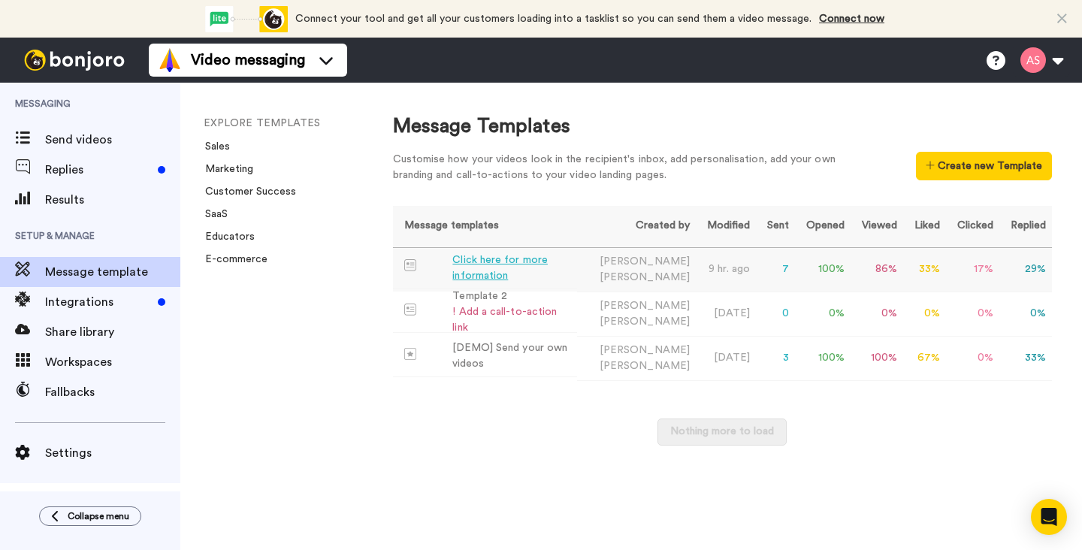
click at [497, 261] on div "Click here for more information" at bounding box center [511, 268] width 118 height 32
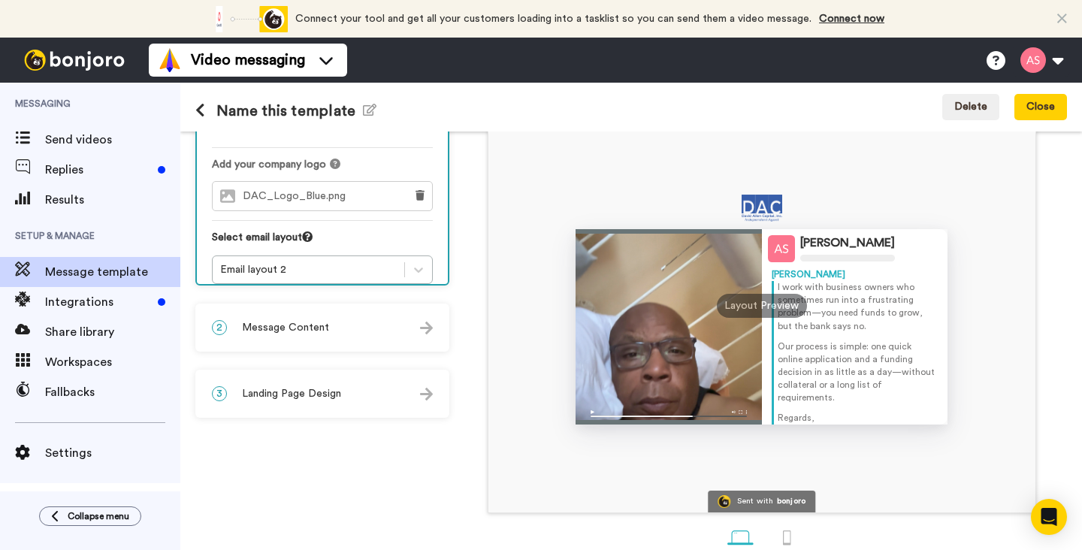
scroll to position [139, 0]
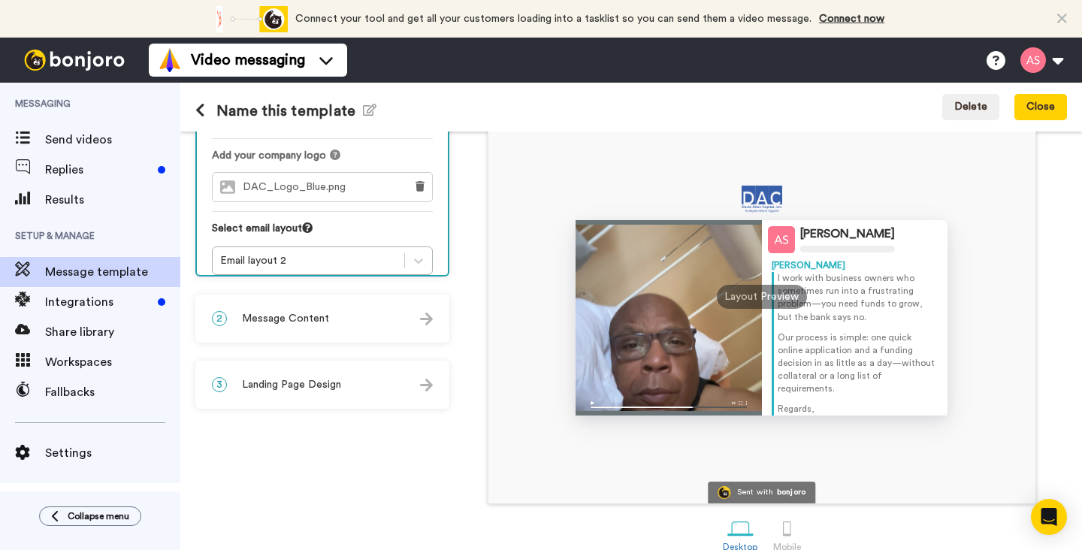
click at [430, 324] on img at bounding box center [426, 318] width 13 height 13
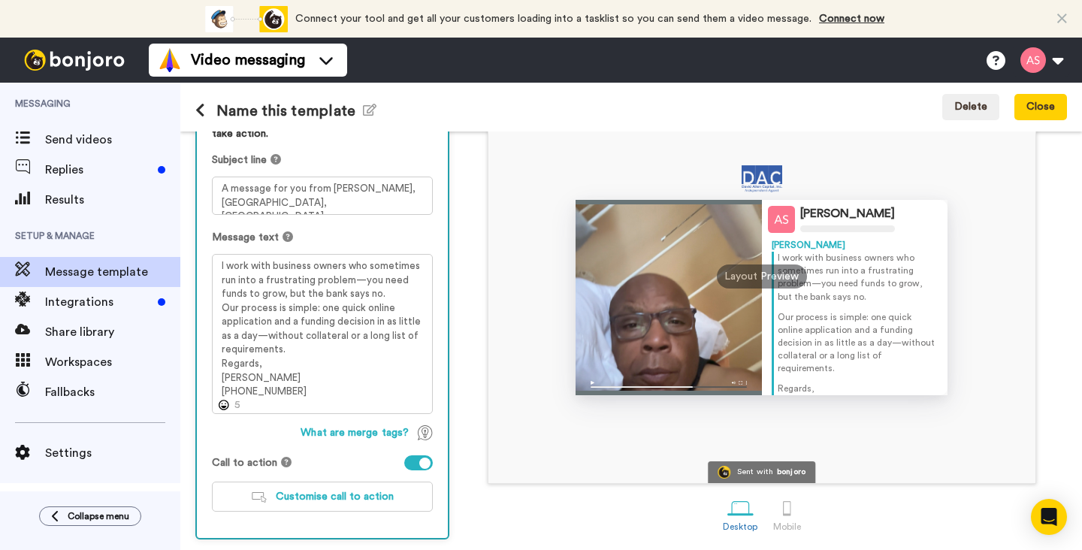
scroll to position [226, 0]
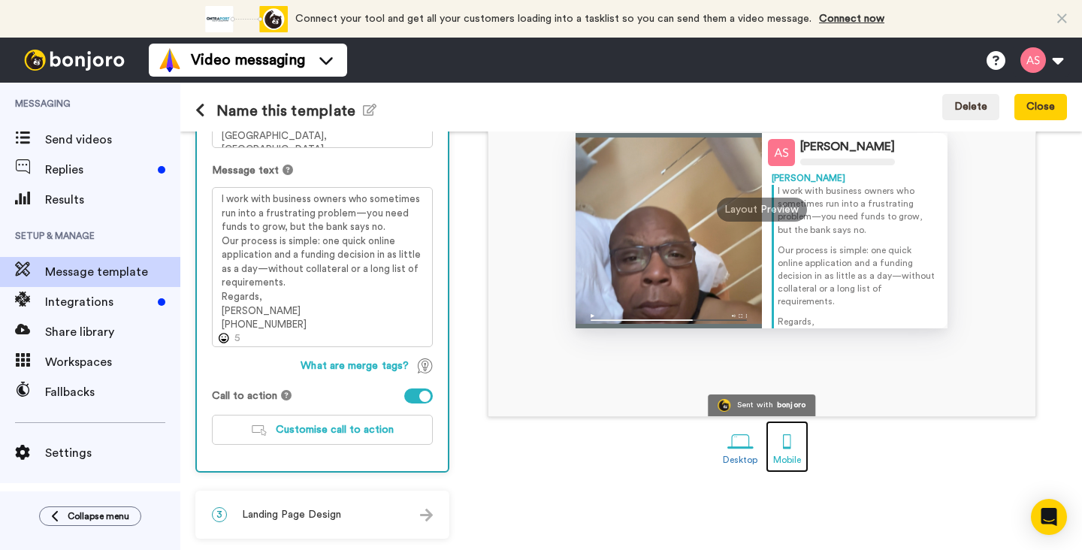
click at [784, 446] on div at bounding box center [787, 441] width 26 height 26
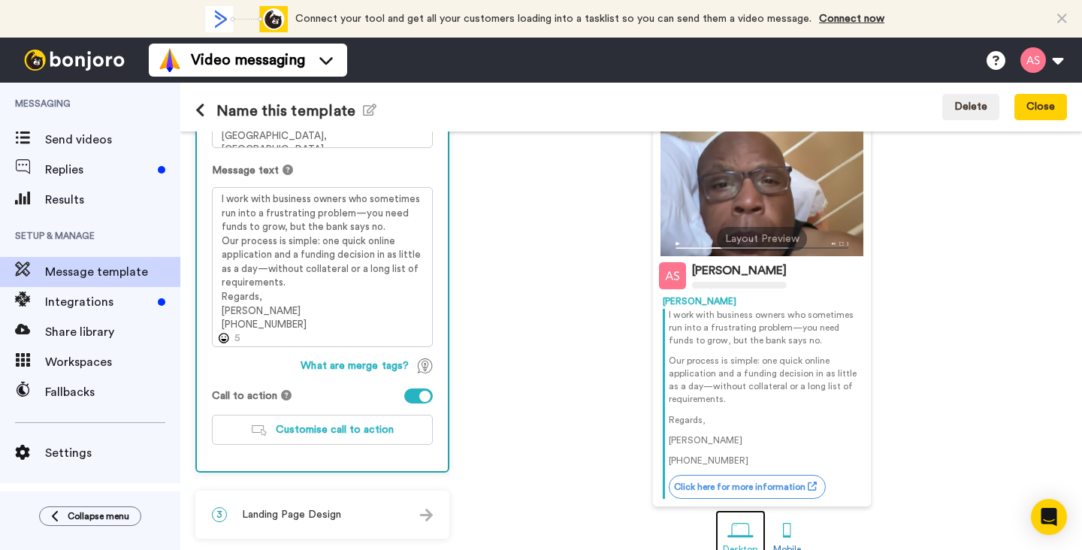
click at [740, 527] on div at bounding box center [740, 531] width 26 height 26
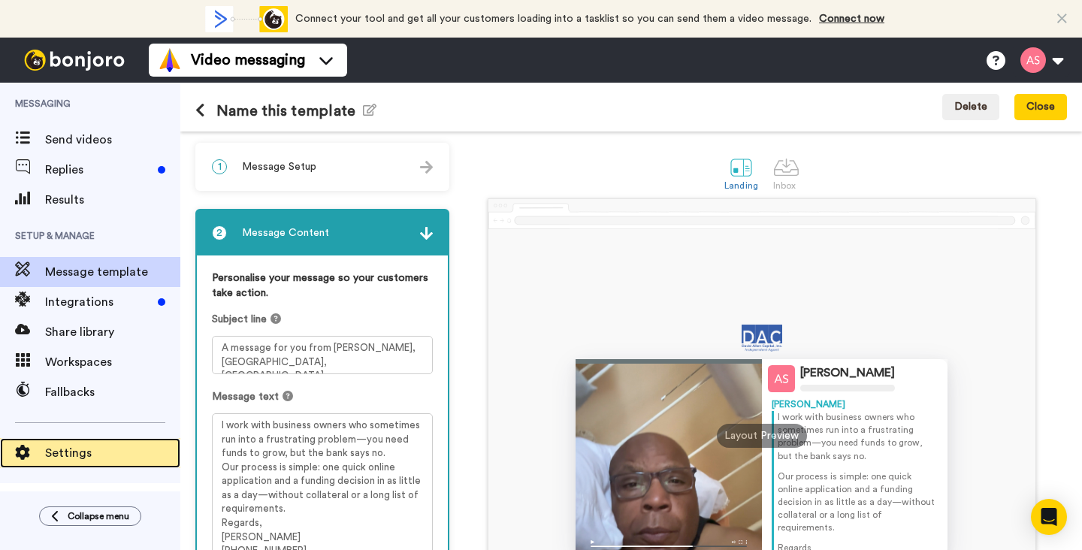
click at [90, 449] on span "Settings" at bounding box center [112, 453] width 135 height 18
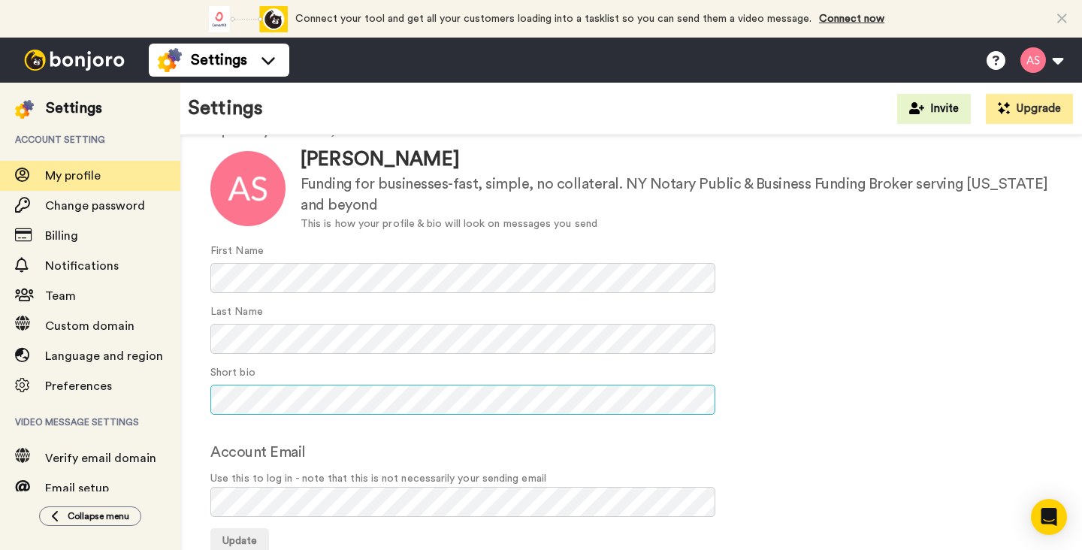
scroll to position [0, 59]
click at [738, 497] on form "Update Alvin Slaughter Funding for businesses-fast, simple, no collateral. NY N…" at bounding box center [630, 350] width 841 height 409
click at [252, 537] on span "Update" at bounding box center [239, 541] width 35 height 11
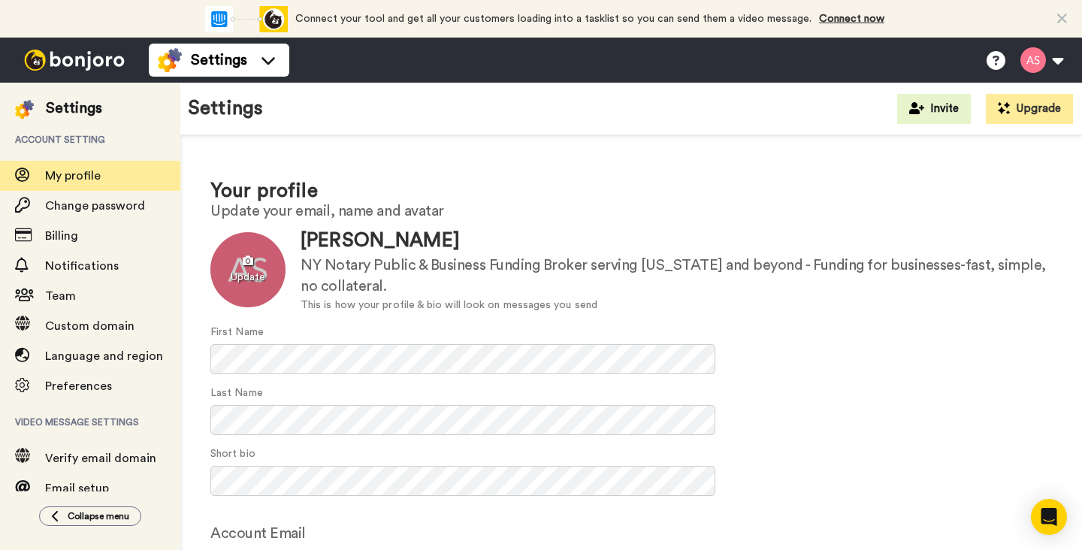
click at [270, 285] on div at bounding box center [247, 269] width 75 height 75
click at [263, 279] on div at bounding box center [247, 269] width 75 height 75
click at [248, 282] on div at bounding box center [247, 269] width 75 height 75
click at [248, 264] on div at bounding box center [247, 269] width 75 height 75
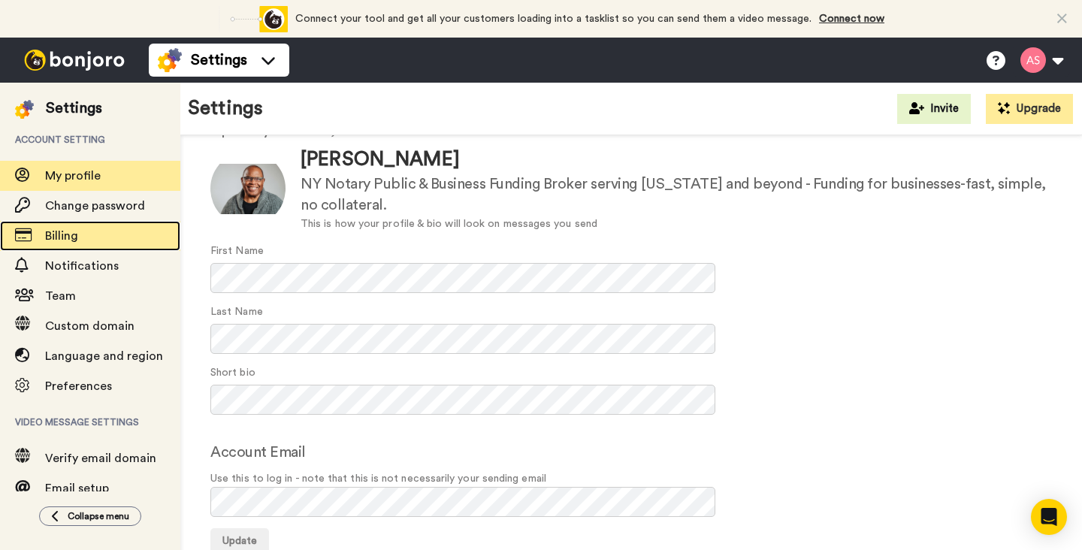
click at [70, 235] on span "Billing" at bounding box center [61, 236] width 33 height 12
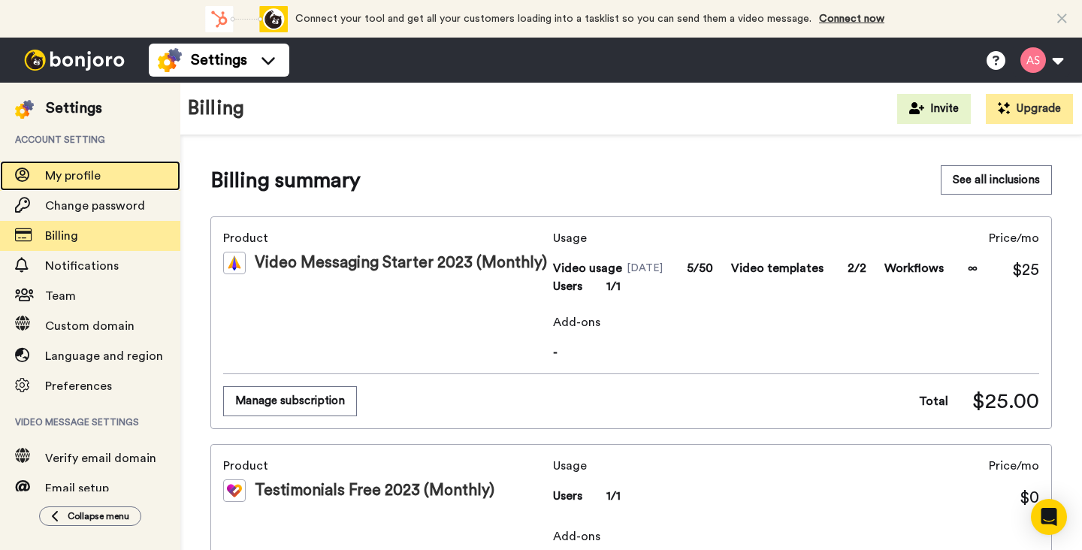
click at [79, 177] on span "My profile" at bounding box center [73, 176] width 56 height 12
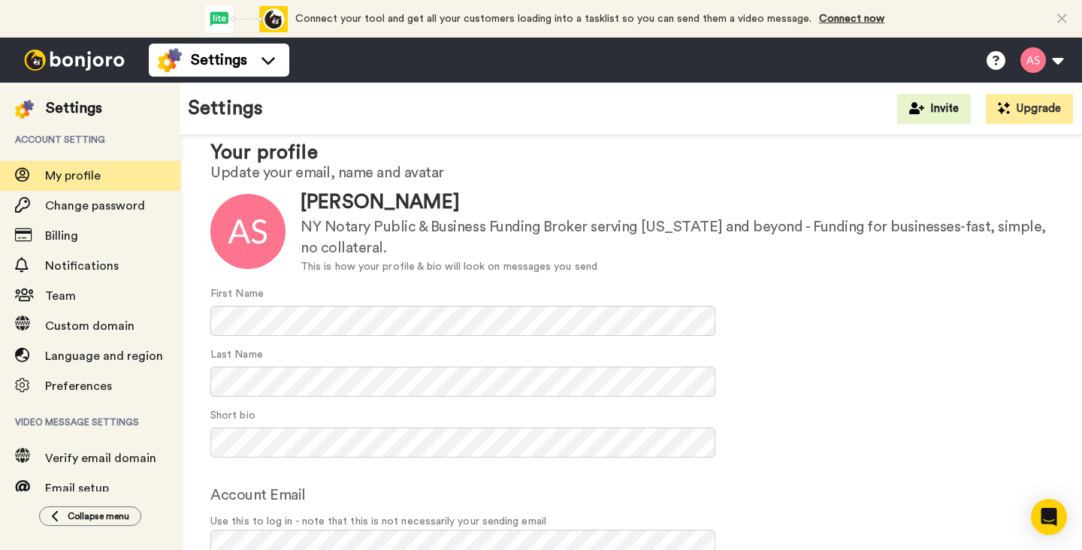
scroll to position [81, 0]
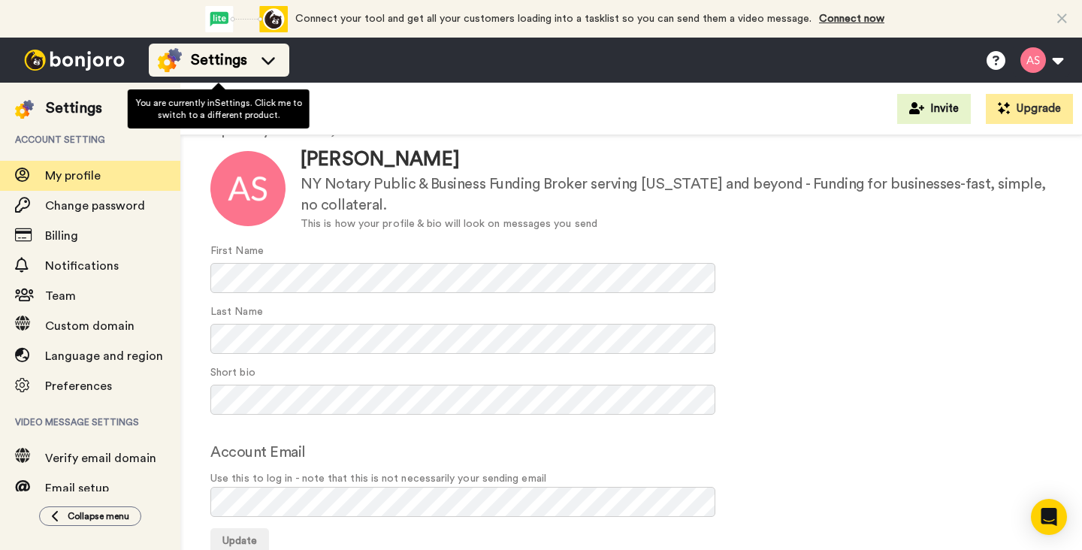
click at [268, 62] on icon at bounding box center [268, 61] width 14 height 8
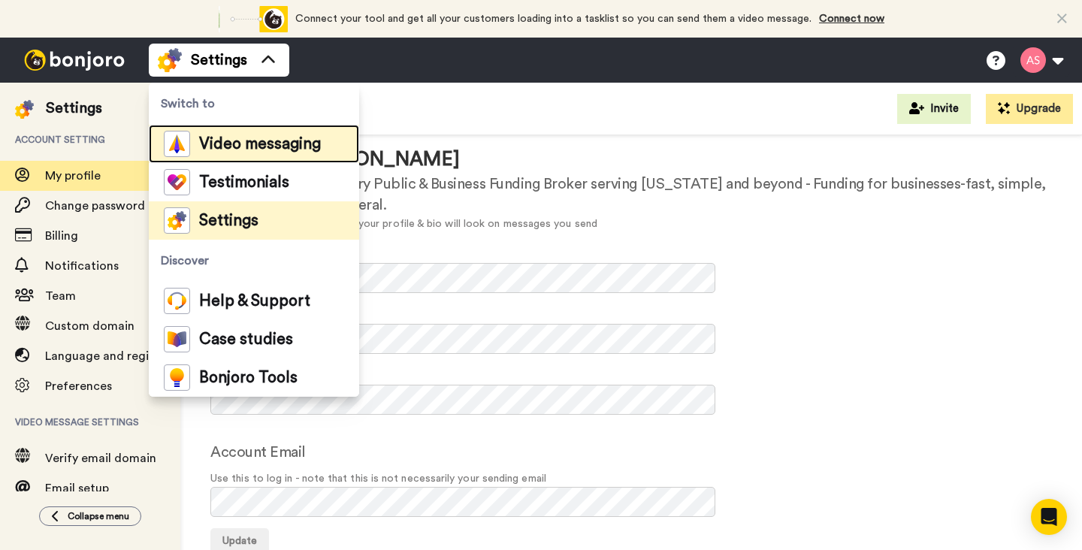
click at [243, 144] on span "Video messaging" at bounding box center [260, 144] width 122 height 15
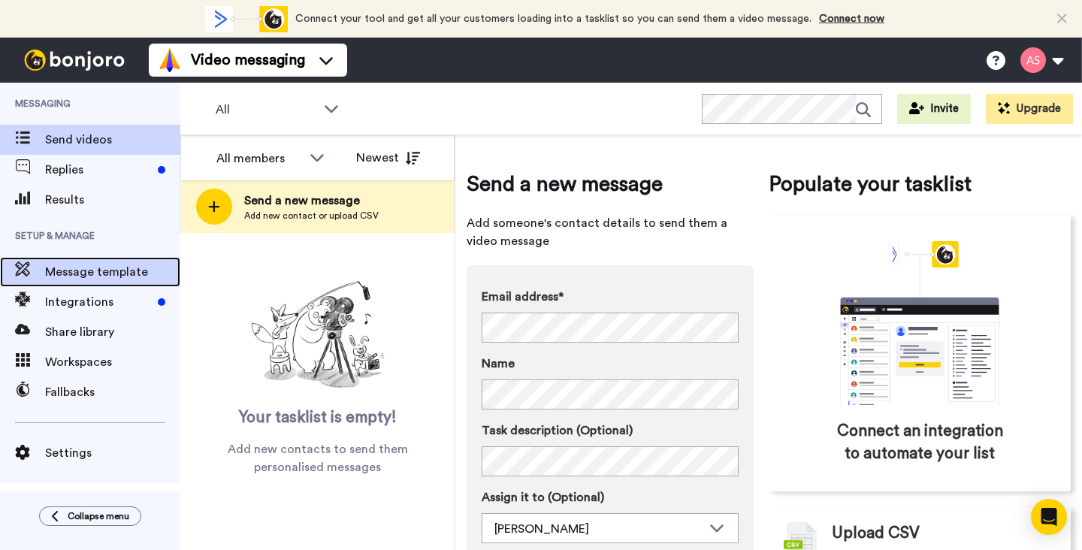
click at [132, 274] on span "Message template" at bounding box center [112, 272] width 135 height 18
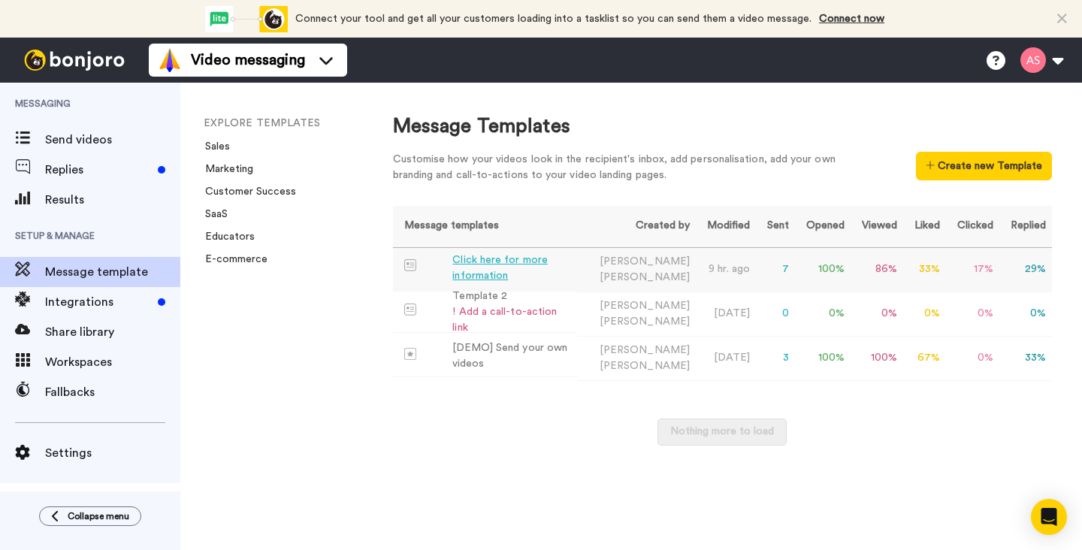
click at [480, 275] on div "Click here for more information" at bounding box center [511, 268] width 118 height 32
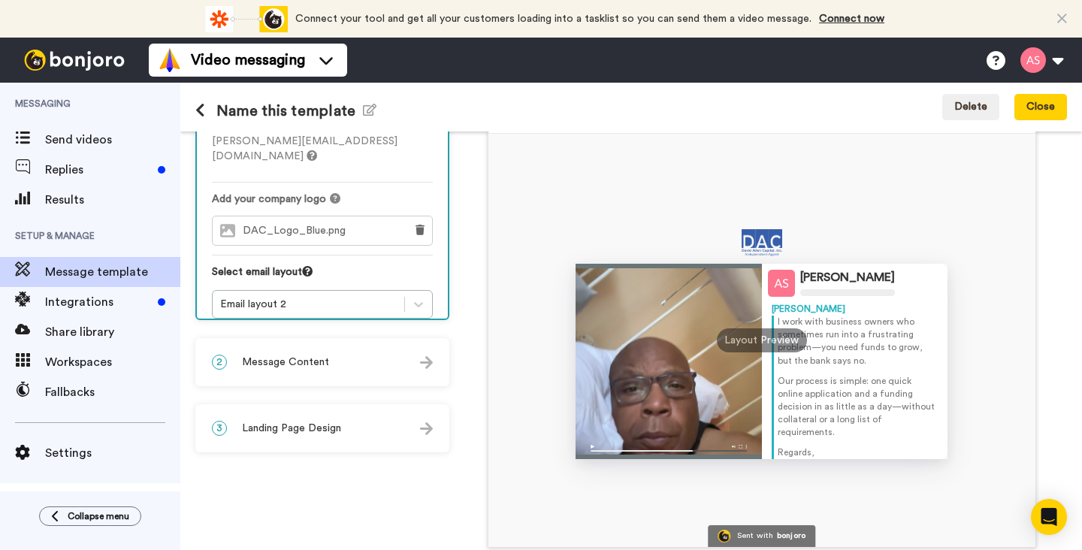
scroll to position [99, 0]
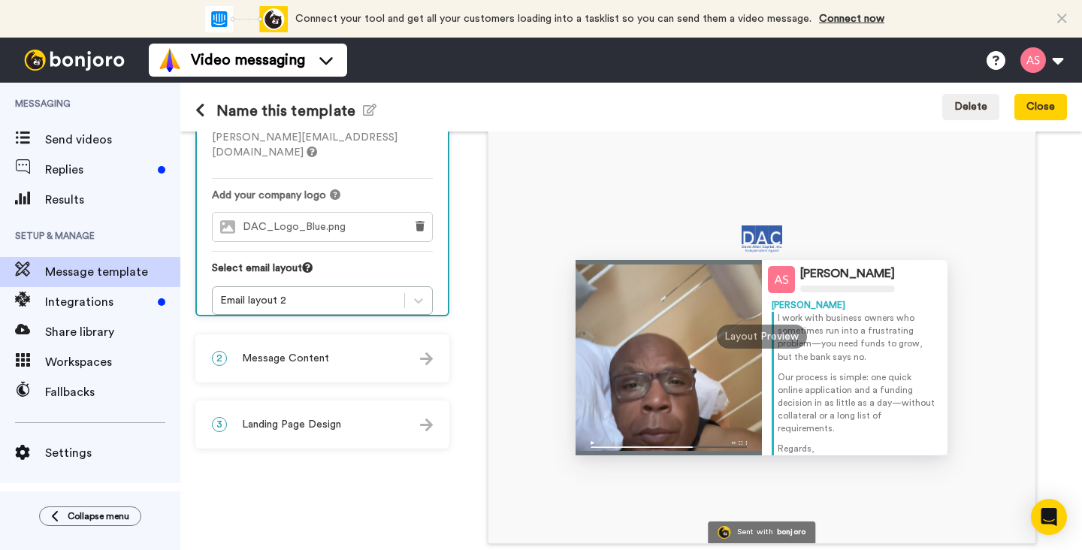
click at [429, 356] on img at bounding box center [426, 358] width 13 height 13
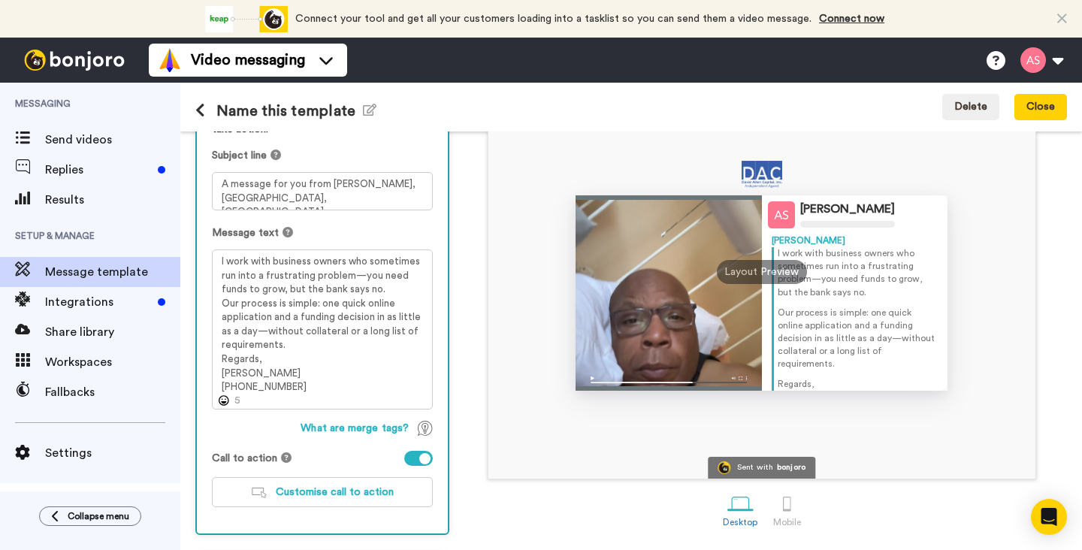
scroll to position [158, 0]
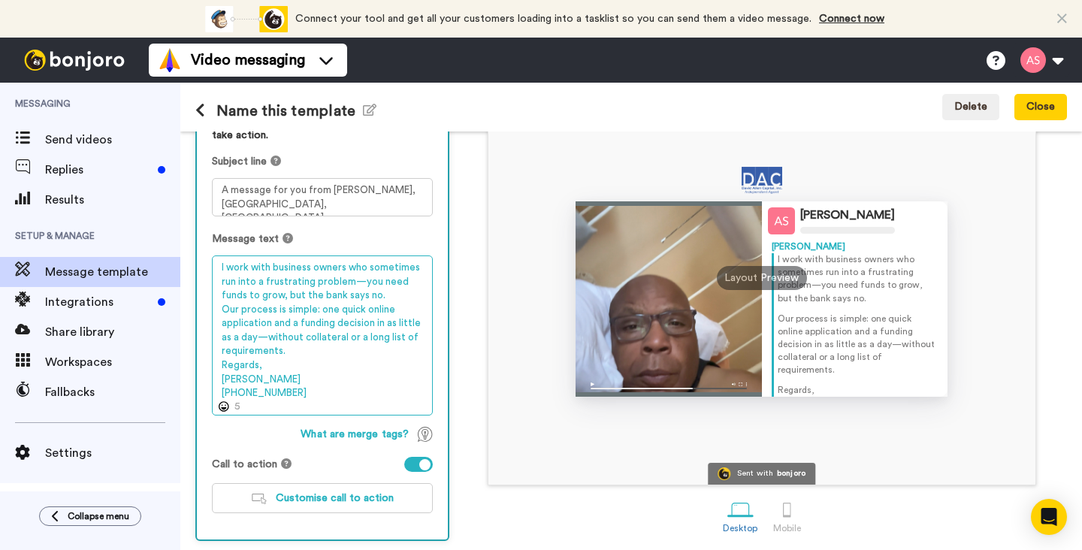
drag, startPoint x: 285, startPoint y: 390, endPoint x: 210, endPoint y: 264, distance: 146.6
click at [210, 264] on div "Personalise your message so your customers take action. Subject line A message …" at bounding box center [322, 319] width 251 height 442
click at [333, 370] on textarea "I work with business owners who sometimes run into a frustrating problem—you ne…" at bounding box center [322, 335] width 221 height 160
click at [278, 270] on textarea "I work with business owners who sometimes run into a frustrating problem—you ne…" at bounding box center [322, 335] width 221 height 160
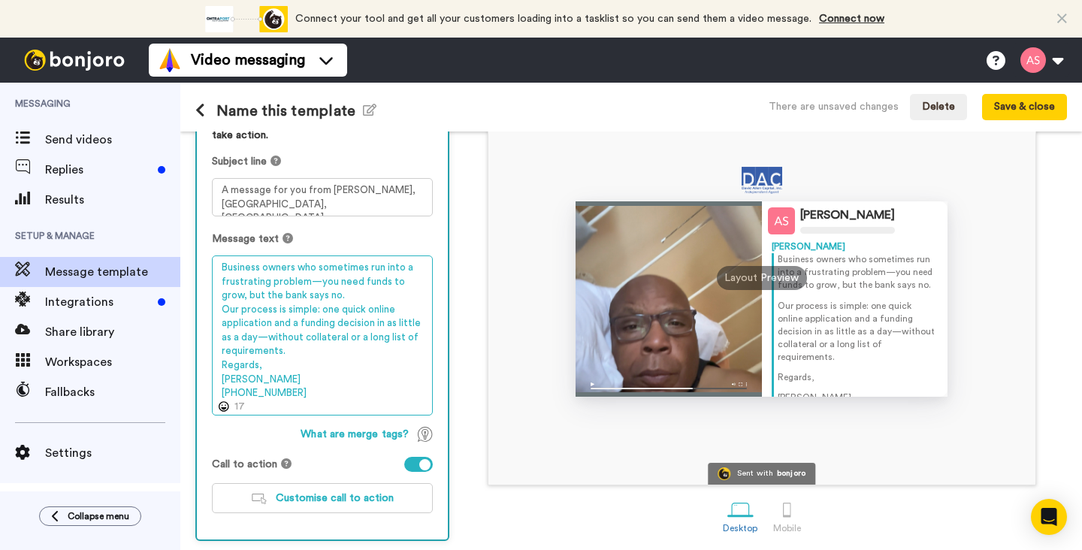
click at [317, 267] on textarea "Business owners who sometimes run into a frustrating problem—you need funds to …" at bounding box center [322, 335] width 221 height 160
click at [282, 394] on textarea "Business owners sometimes run into a frustrating problem—you need funds to grow…" at bounding box center [322, 335] width 221 height 160
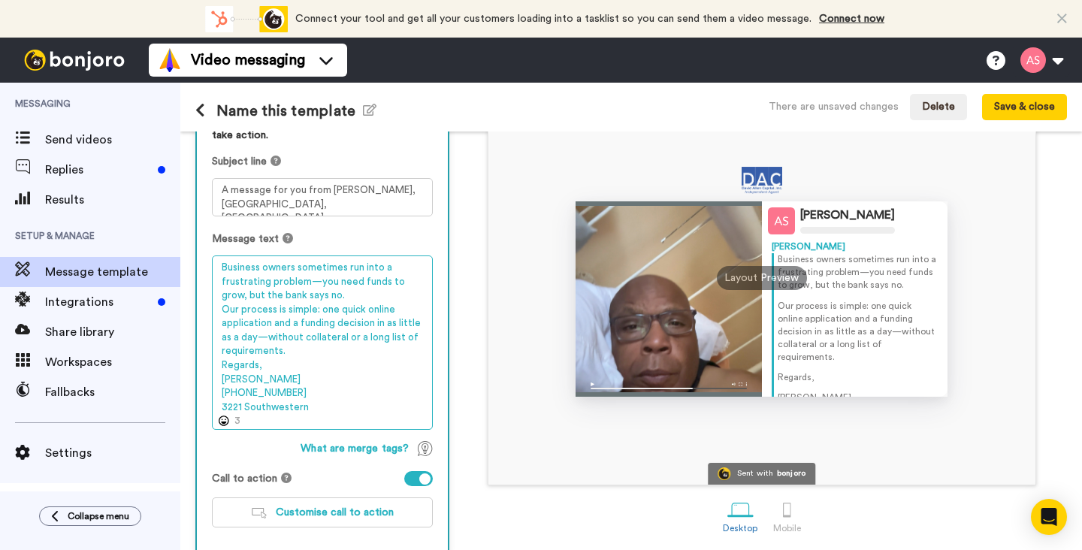
scroll to position [74, 0]
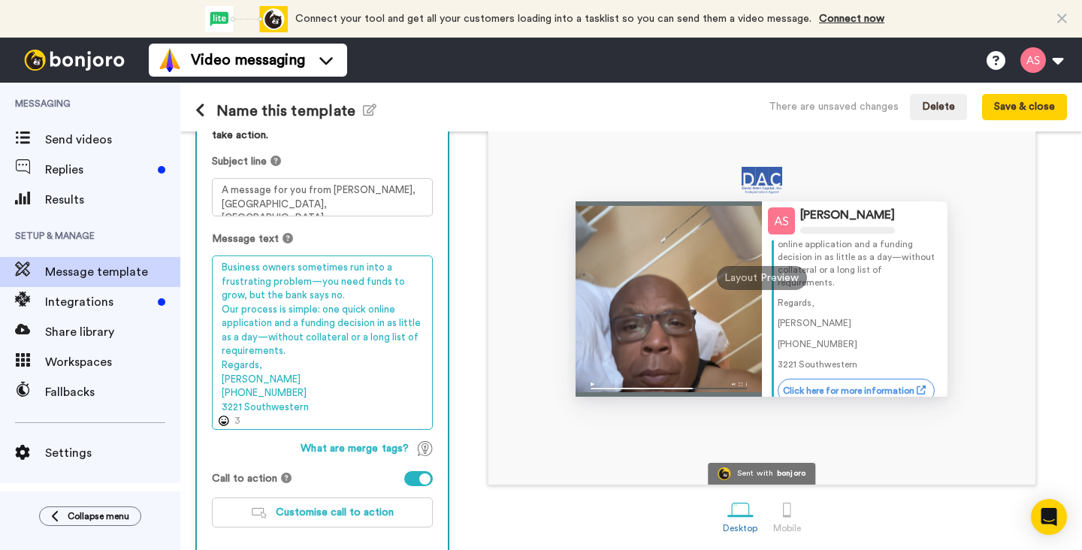
drag, startPoint x: 309, startPoint y: 412, endPoint x: 211, endPoint y: 408, distance: 97.7
click at [211, 408] on div "Personalise your message so your customers take action. Subject line A message …" at bounding box center [322, 326] width 251 height 456
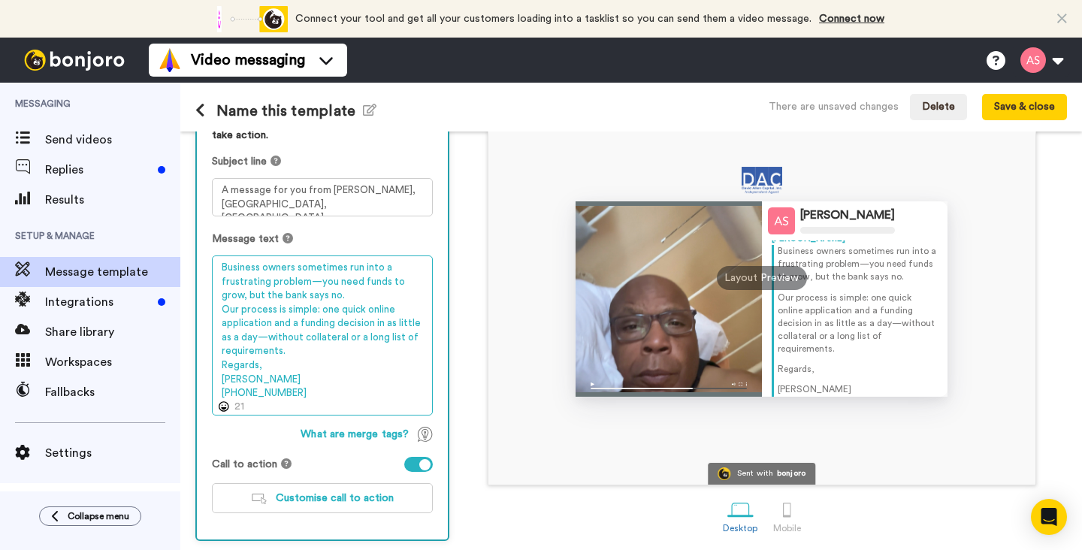
scroll to position [0, 0]
drag, startPoint x: 295, startPoint y: 394, endPoint x: 233, endPoint y: 235, distance: 171.0
click at [233, 235] on div "Message text Business owners sometimes run into a frustrating problem—you need …" at bounding box center [322, 323] width 221 height 184
paste textarea "I work with business owners who"
type textarea "I work with business owners who sometimes run into a frustrating problem—you ne…"
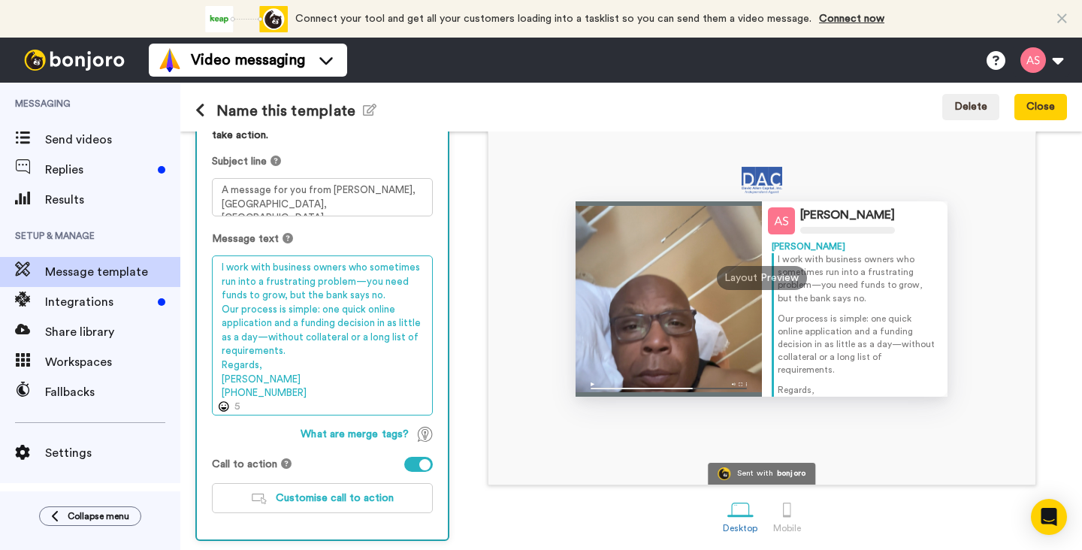
click at [220, 269] on textarea "I work with business owners who sometimes run into a frustrating problem—you ne…" at bounding box center [322, 335] width 221 height 160
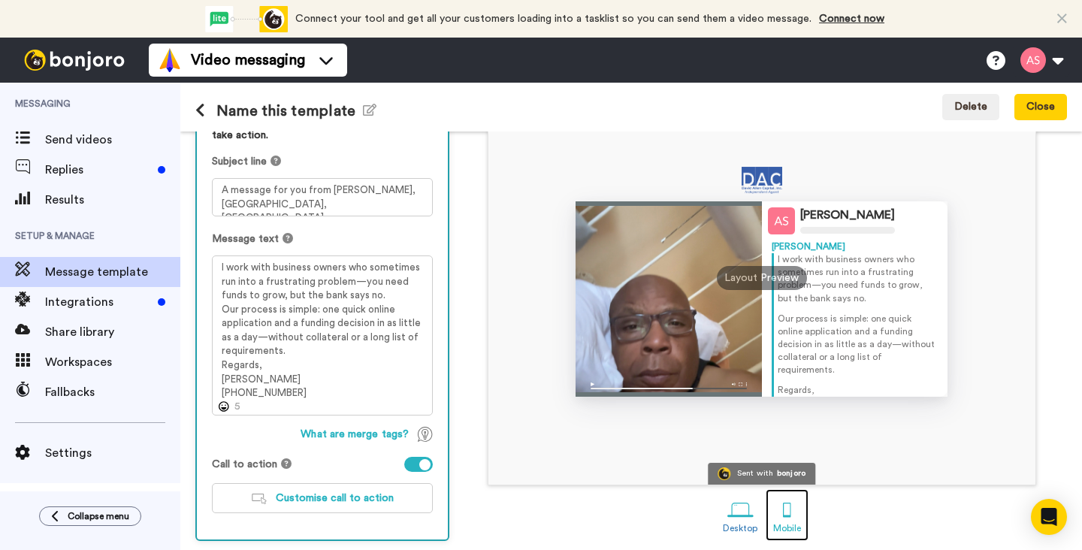
click at [785, 514] on div at bounding box center [787, 510] width 26 height 26
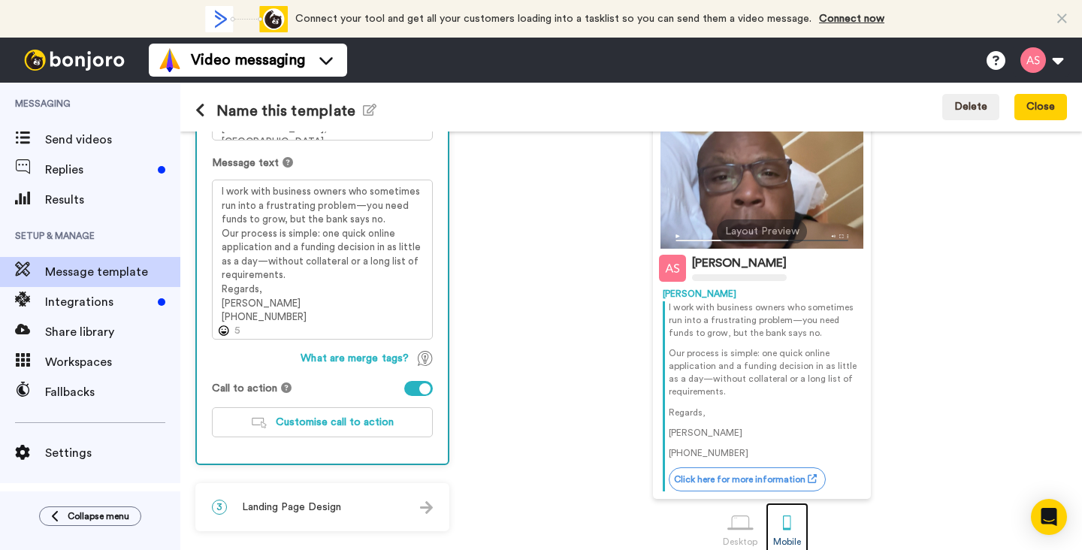
scroll to position [251, 0]
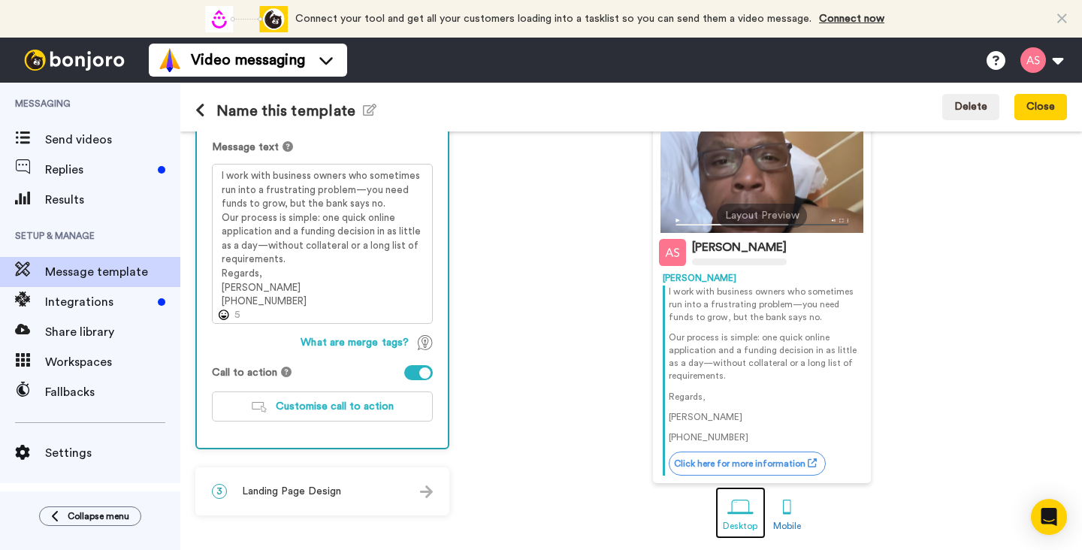
click at [741, 511] on div at bounding box center [740, 507] width 26 height 26
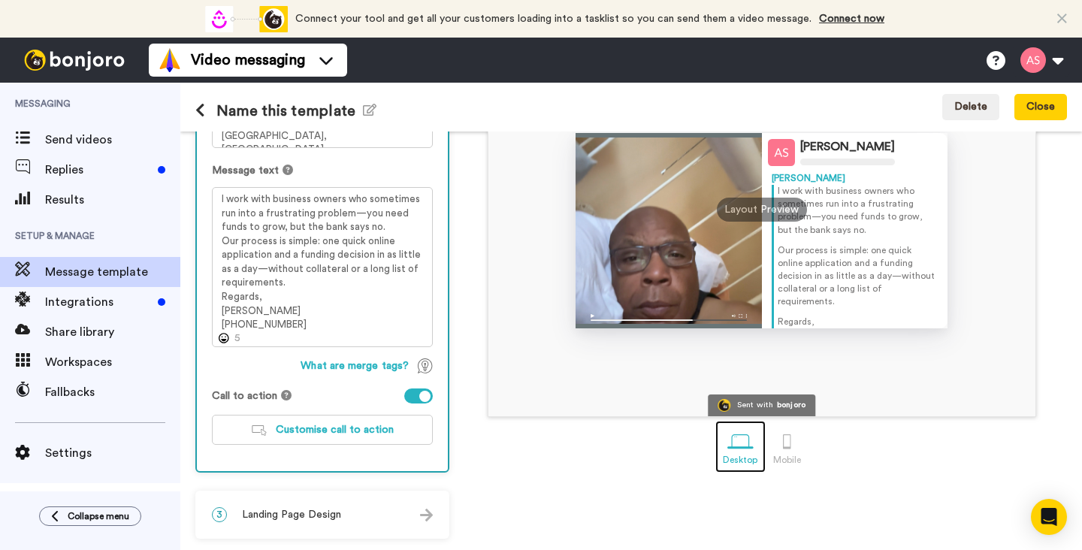
scroll to position [226, 0]
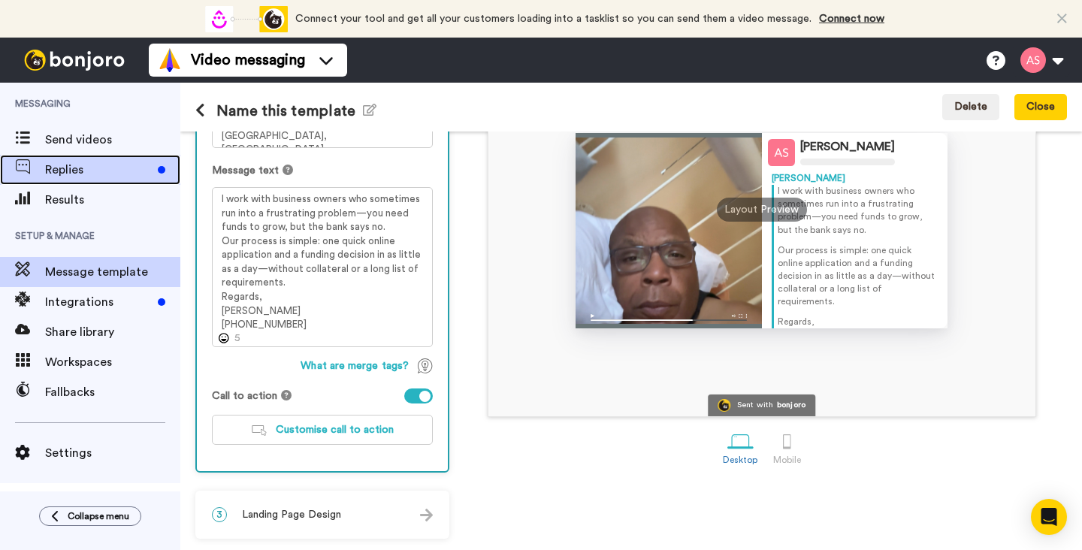
click at [99, 169] on span "Replies" at bounding box center [98, 170] width 107 height 18
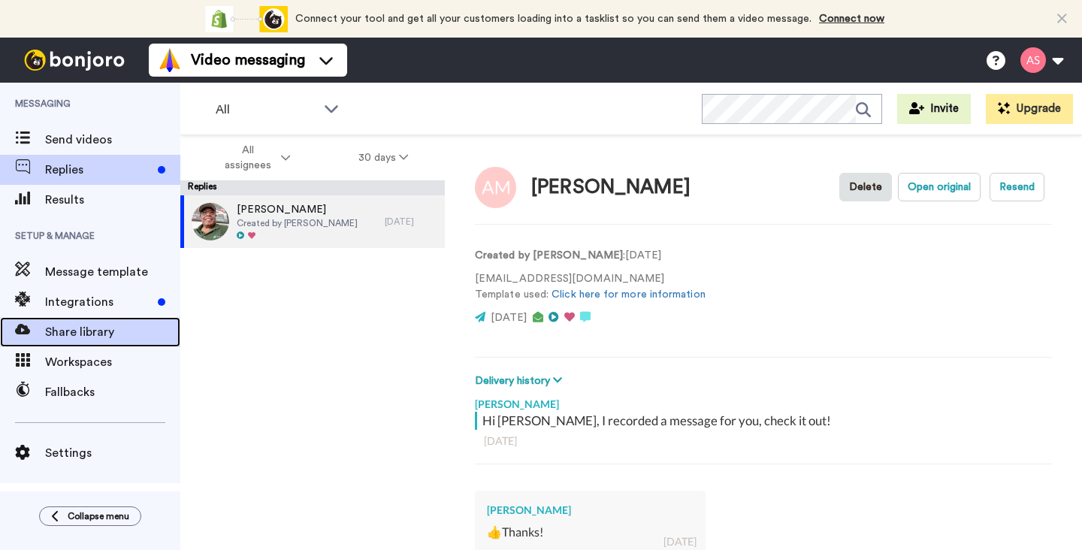
click at [106, 326] on span "Share library" at bounding box center [112, 332] width 135 height 18
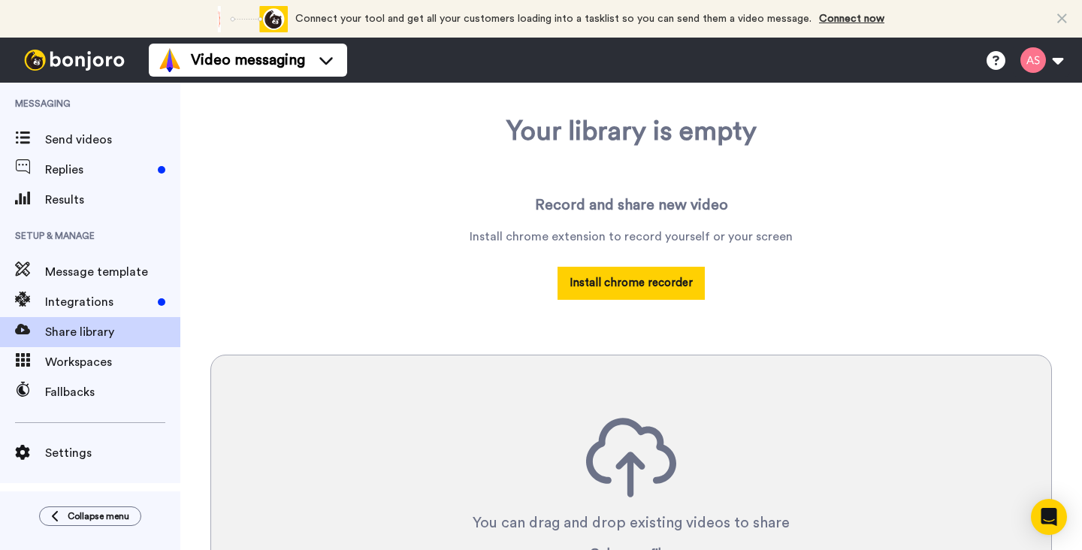
scroll to position [104, 0]
click at [611, 293] on button "Install chrome recorder" at bounding box center [630, 283] width 147 height 32
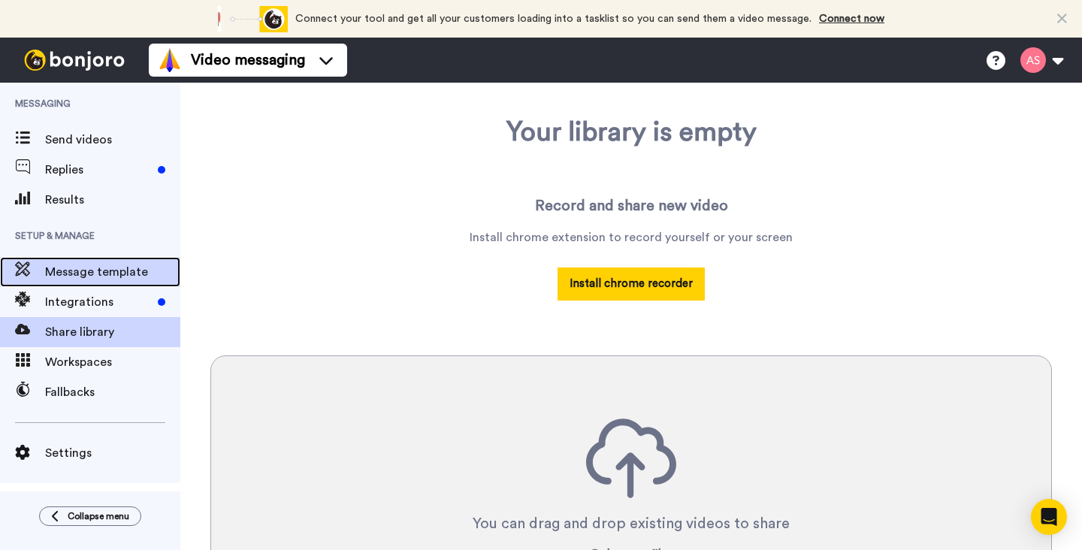
click at [111, 274] on span "Message template" at bounding box center [112, 272] width 135 height 18
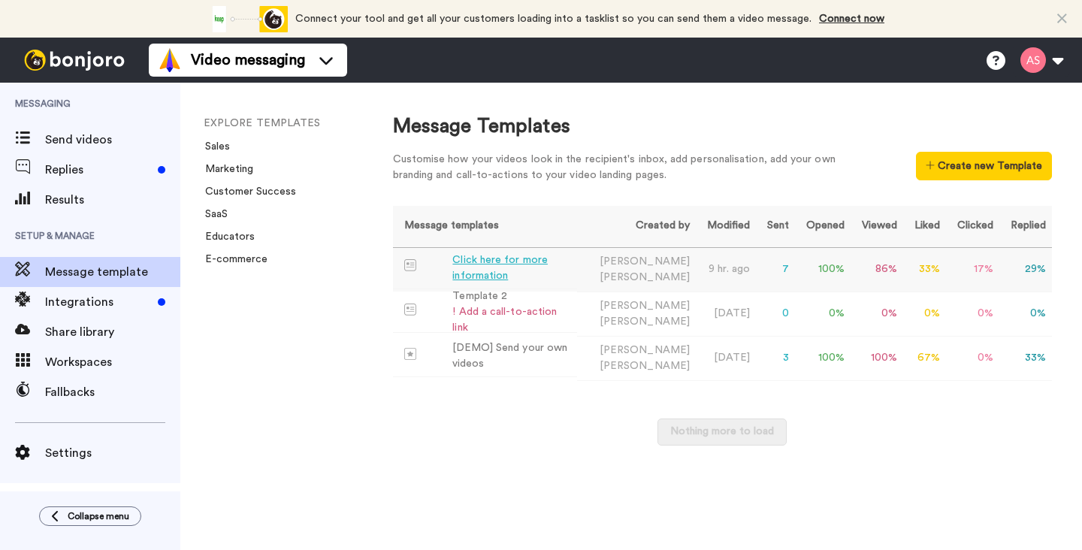
click at [473, 267] on div "Click here for more information" at bounding box center [511, 268] width 118 height 32
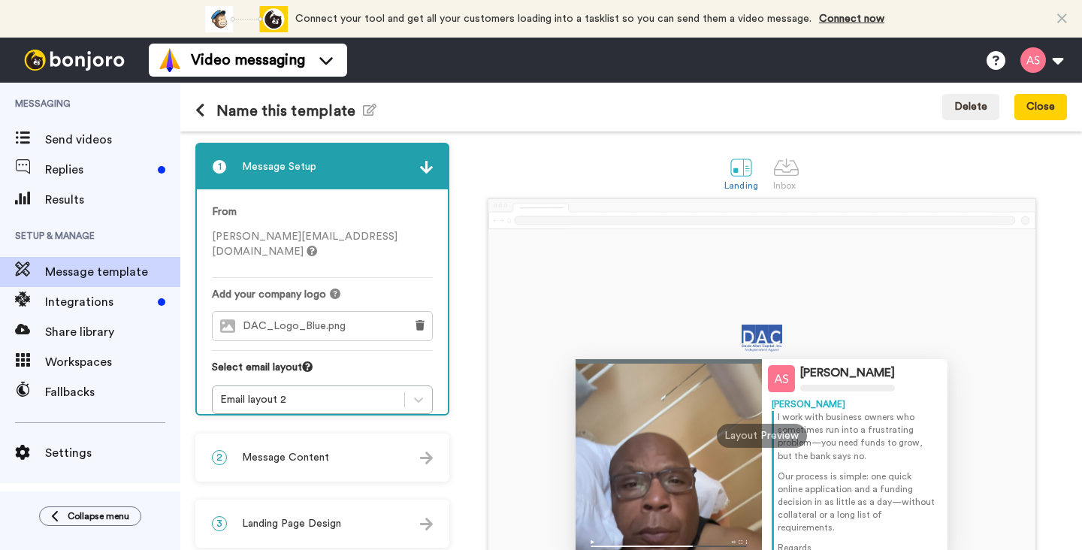
click at [771, 339] on img at bounding box center [761, 337] width 41 height 27
click at [421, 320] on icon at bounding box center [419, 325] width 9 height 11
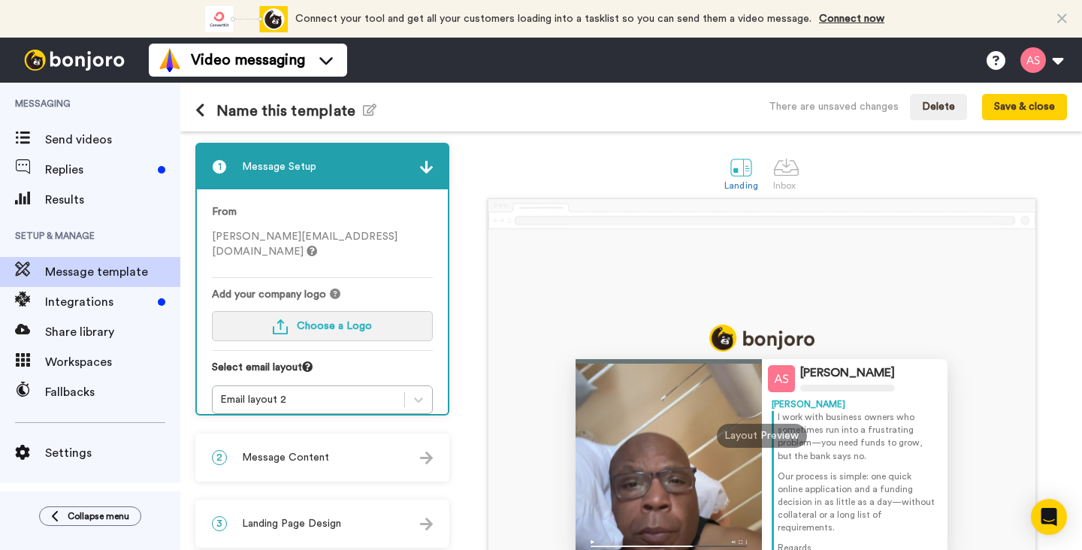
click at [354, 321] on span "Choose a Logo" at bounding box center [334, 326] width 75 height 11
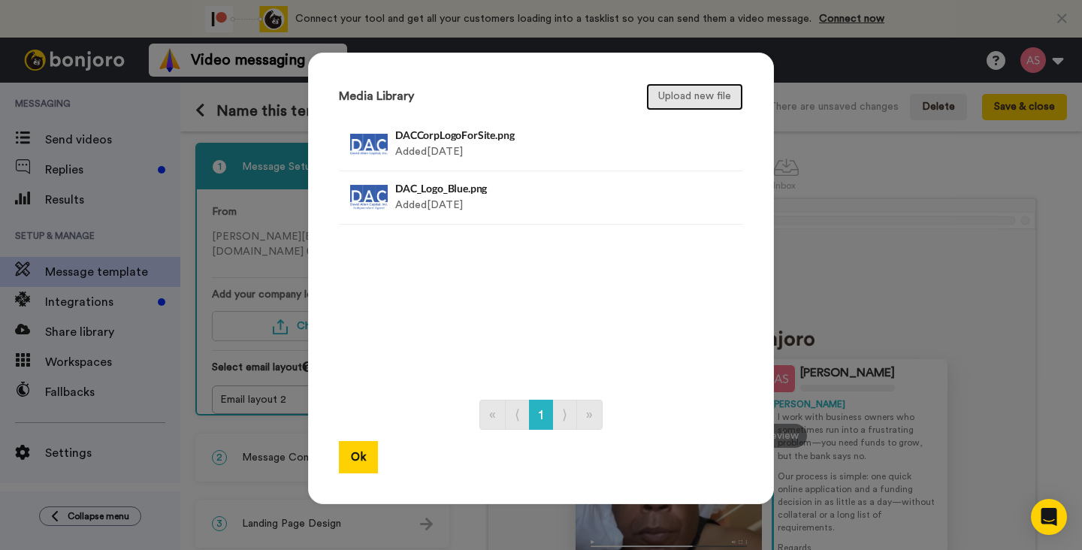
click at [691, 99] on button "Upload new file" at bounding box center [694, 96] width 97 height 27
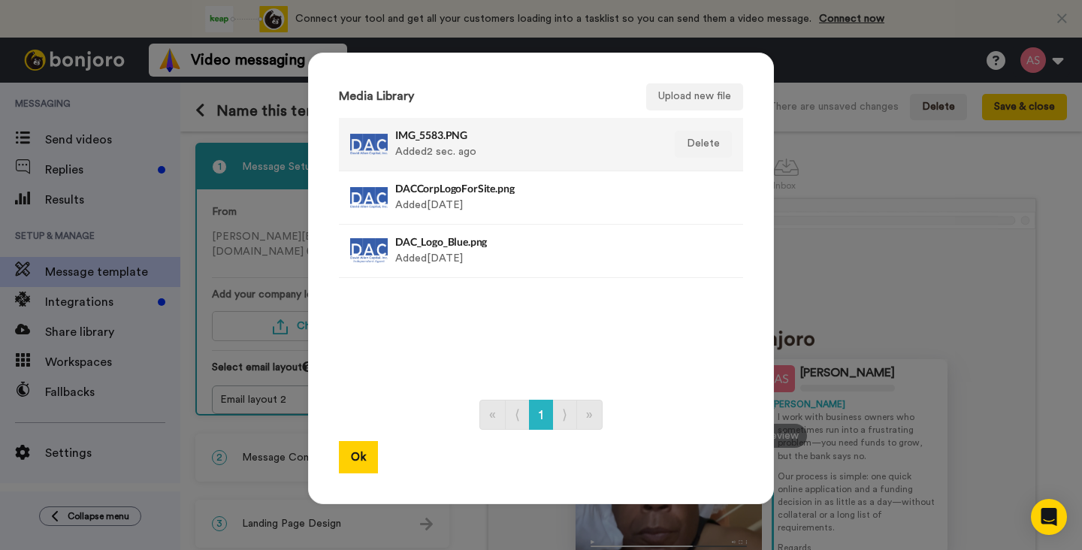
click at [454, 151] on div "IMG_5583.PNG Added 2 sec. ago" at bounding box center [524, 144] width 259 height 38
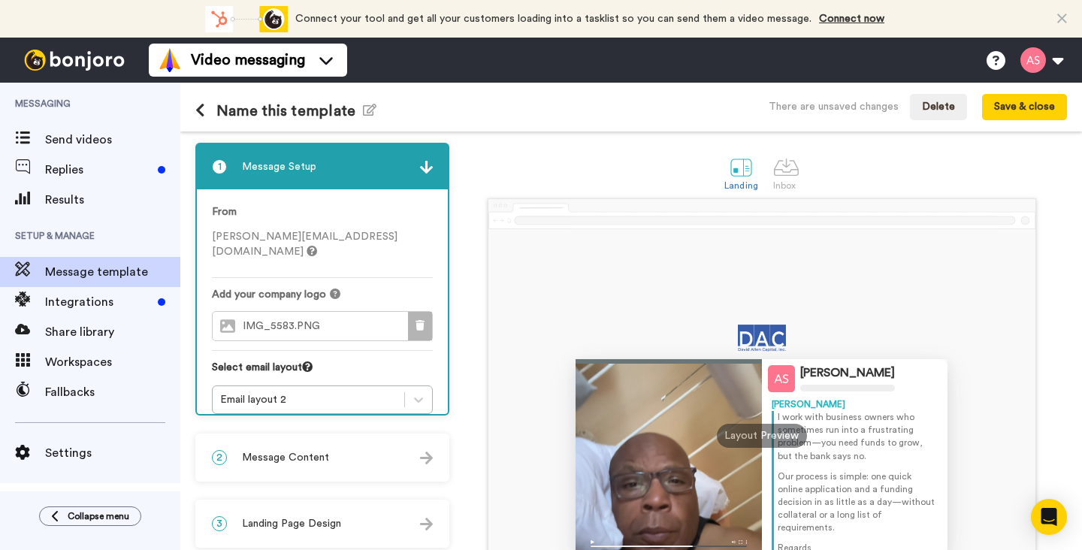
click at [419, 320] on icon at bounding box center [419, 325] width 9 height 11
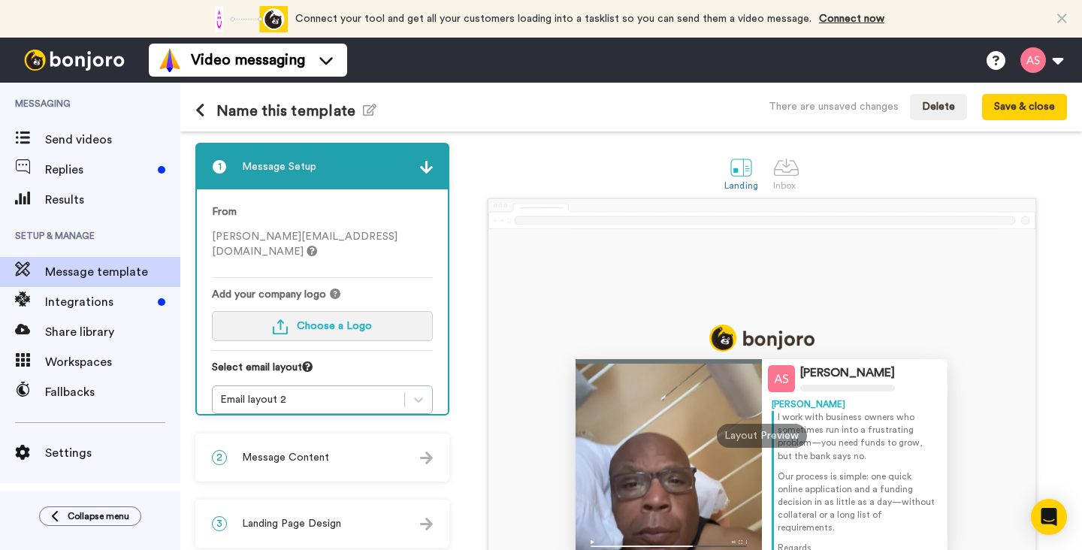
click at [392, 311] on button "Choose a Logo" at bounding box center [322, 326] width 221 height 30
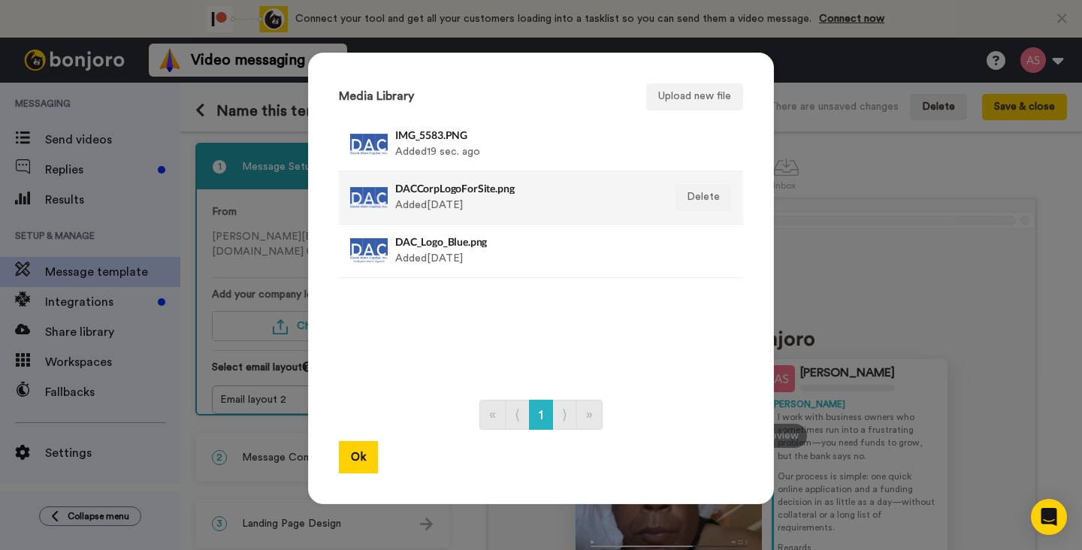
click at [430, 208] on div "DACCorpLogoForSite.png Added 1 day ago" at bounding box center [524, 198] width 259 height 38
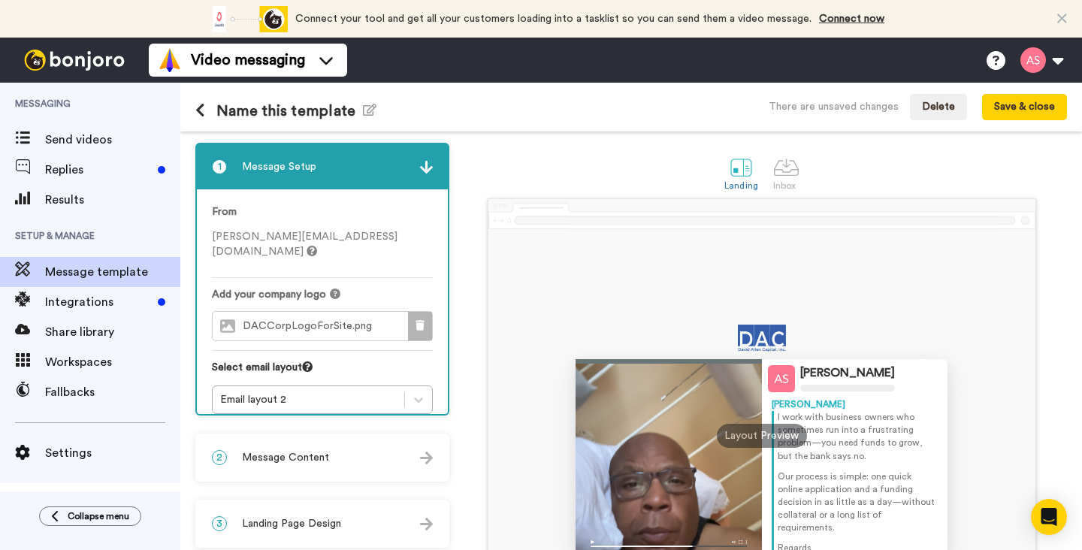
click at [417, 320] on icon at bounding box center [419, 325] width 9 height 11
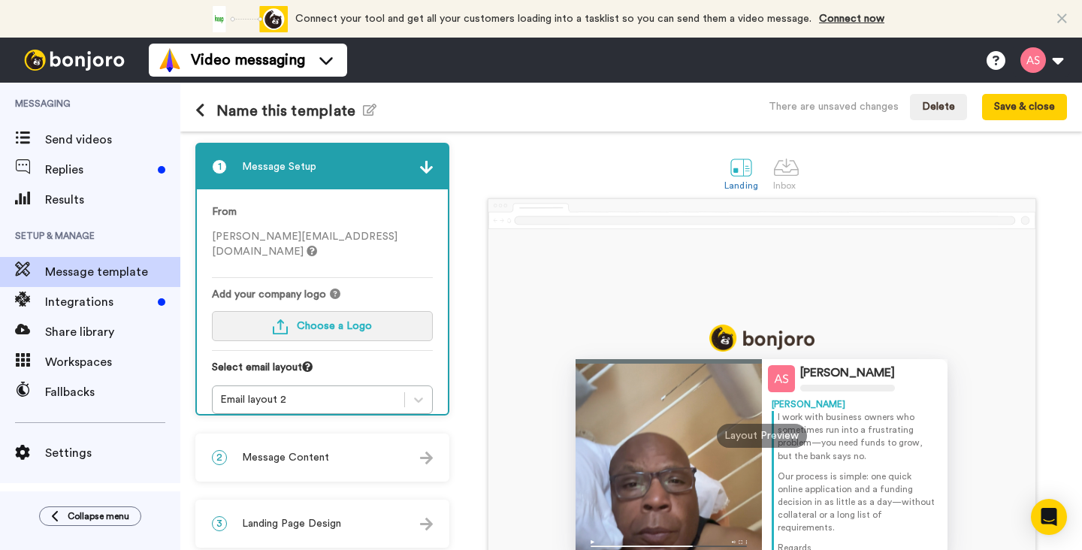
click at [394, 312] on button "Choose a Logo" at bounding box center [322, 326] width 221 height 30
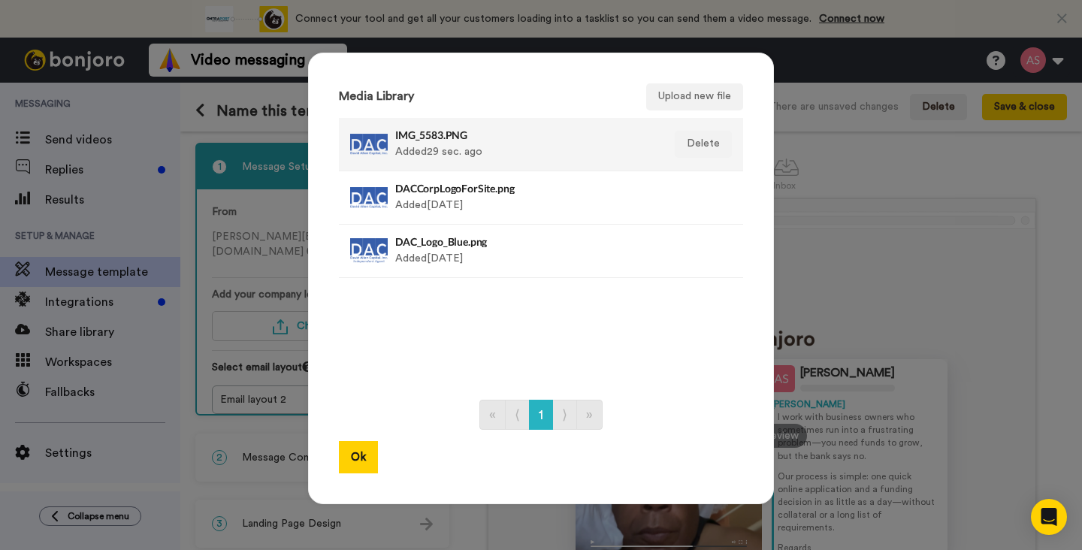
click at [421, 149] on div "IMG_5583.PNG Added 29 sec. ago" at bounding box center [524, 144] width 259 height 38
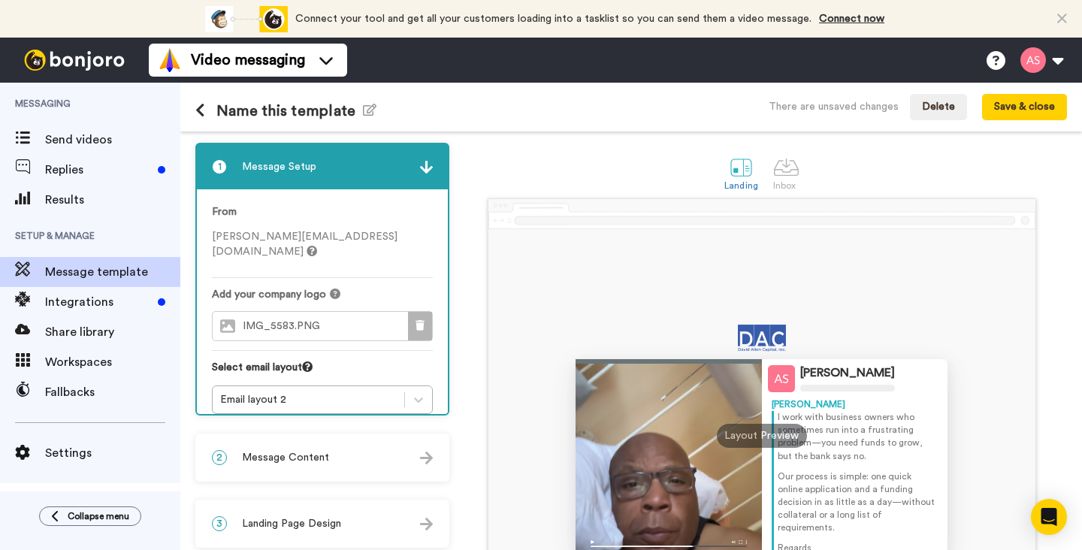
click at [421, 320] on icon at bounding box center [419, 325] width 9 height 11
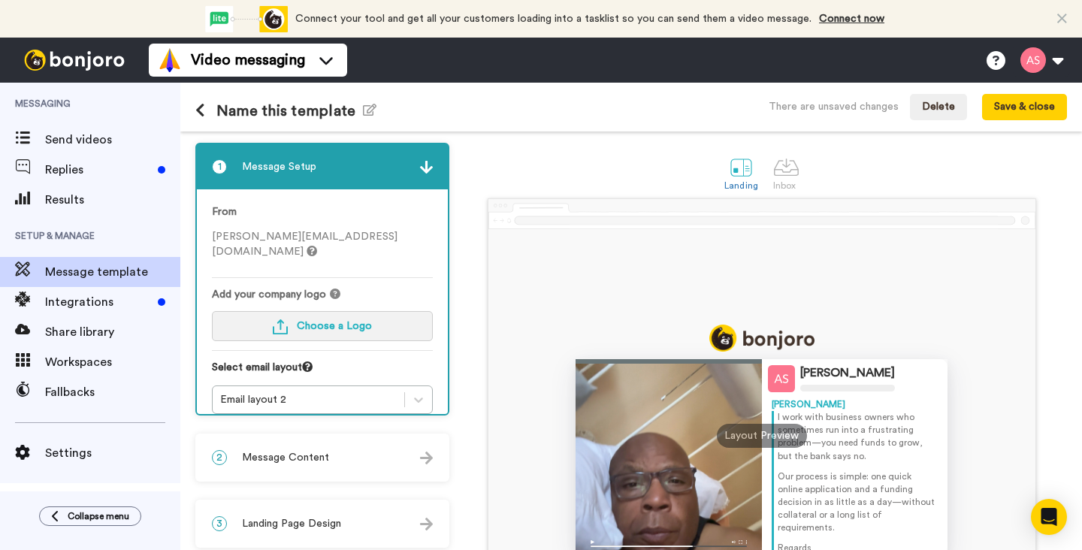
click at [383, 311] on button "Choose a Logo" at bounding box center [322, 326] width 221 height 30
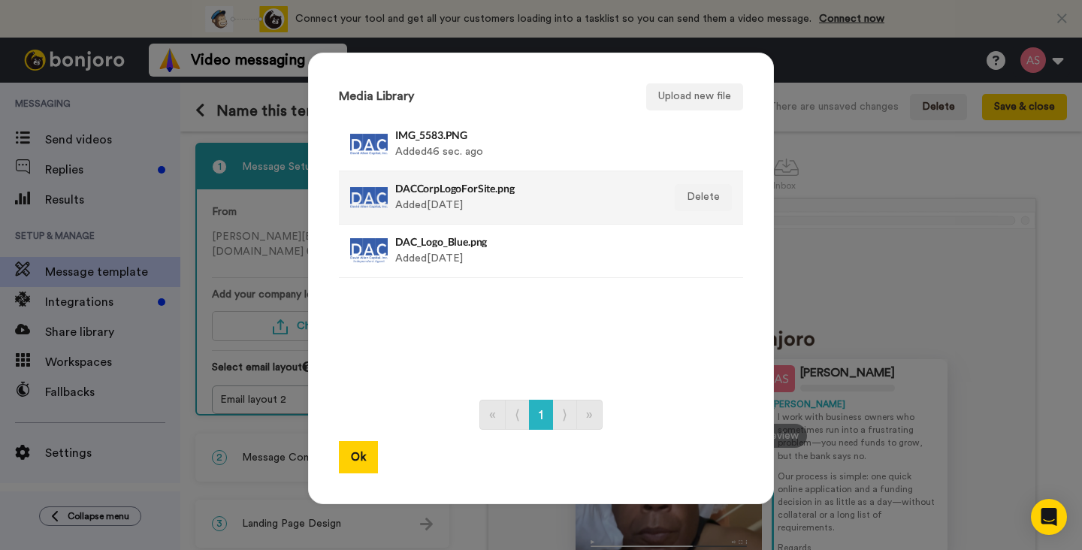
click at [409, 207] on div "DACCorpLogoForSite.png Added 1 day ago" at bounding box center [524, 198] width 259 height 38
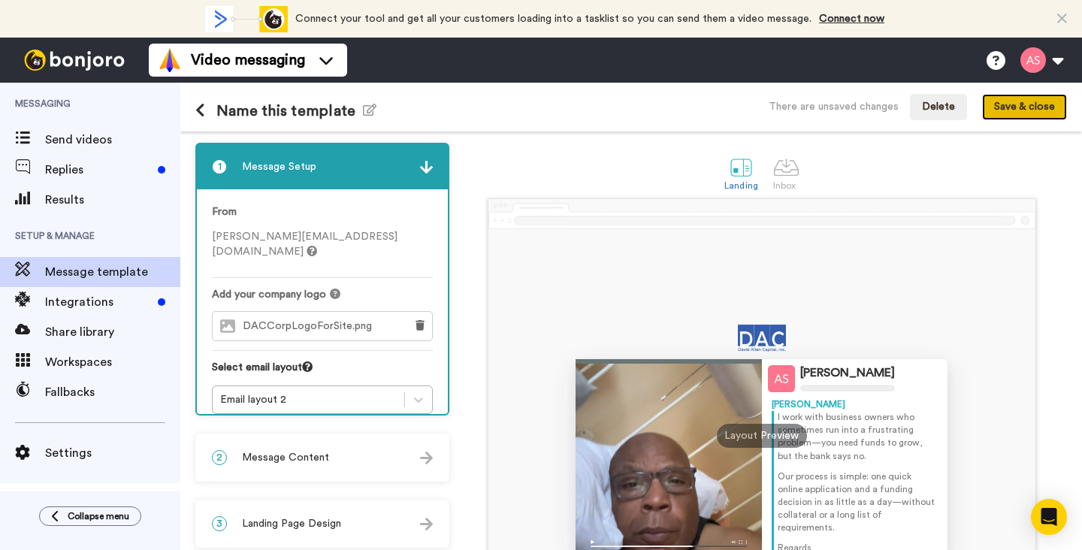
click at [1009, 111] on button "Save & close" at bounding box center [1024, 107] width 85 height 27
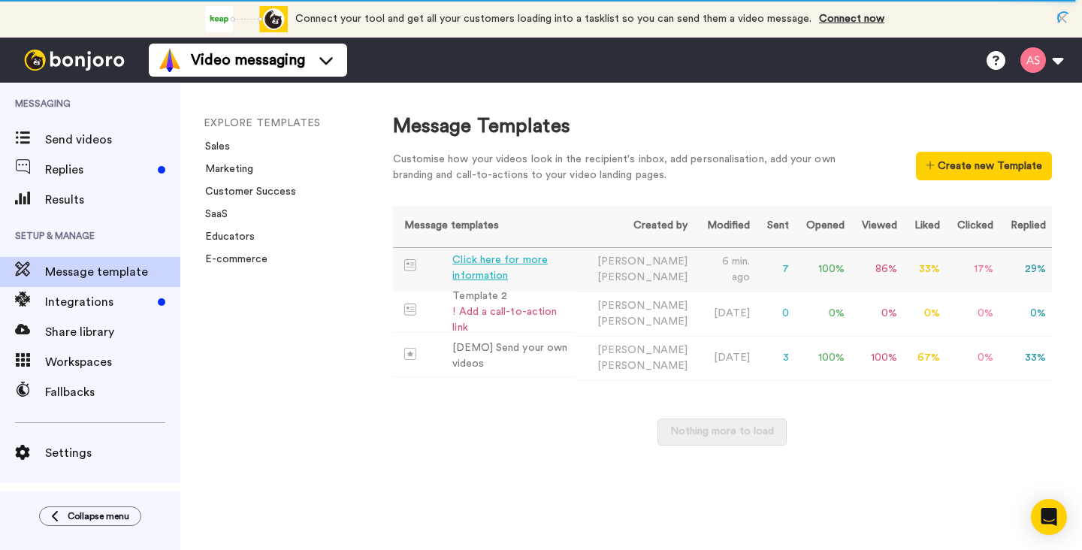
click at [516, 262] on div "Click here for more information" at bounding box center [510, 268] width 117 height 32
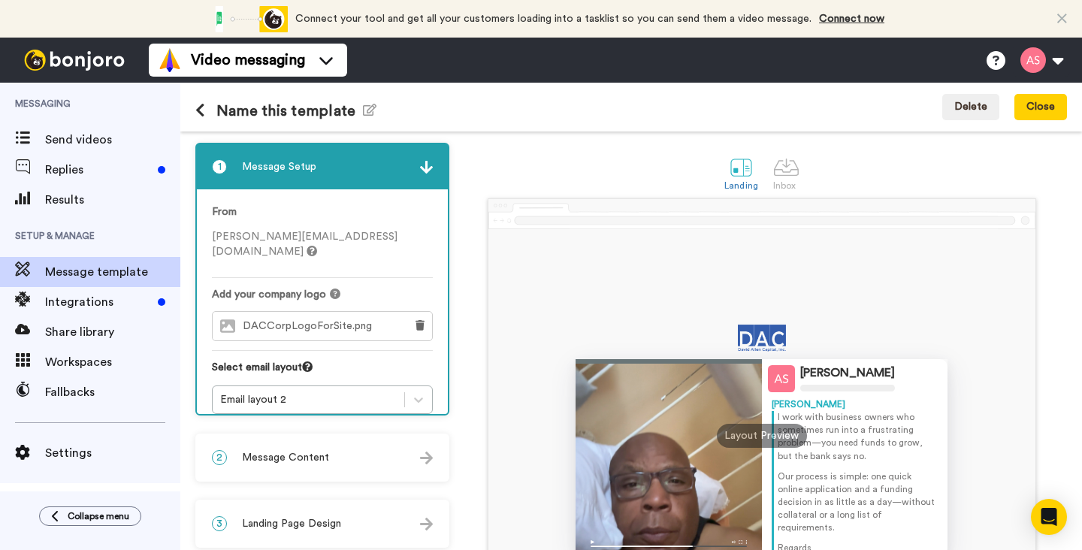
scroll to position [142, 0]
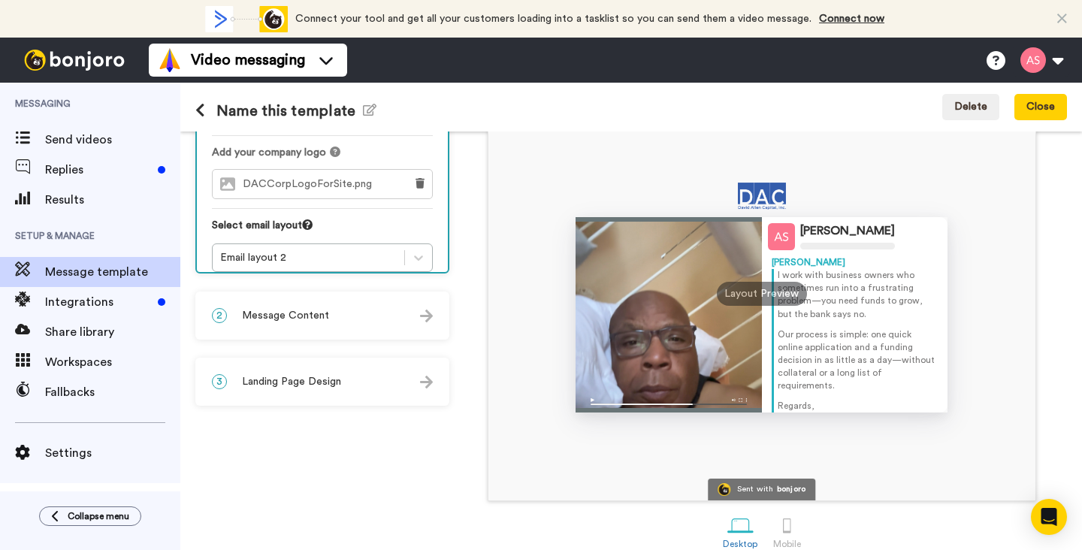
click at [412, 318] on div "2 Message Content" at bounding box center [322, 315] width 251 height 45
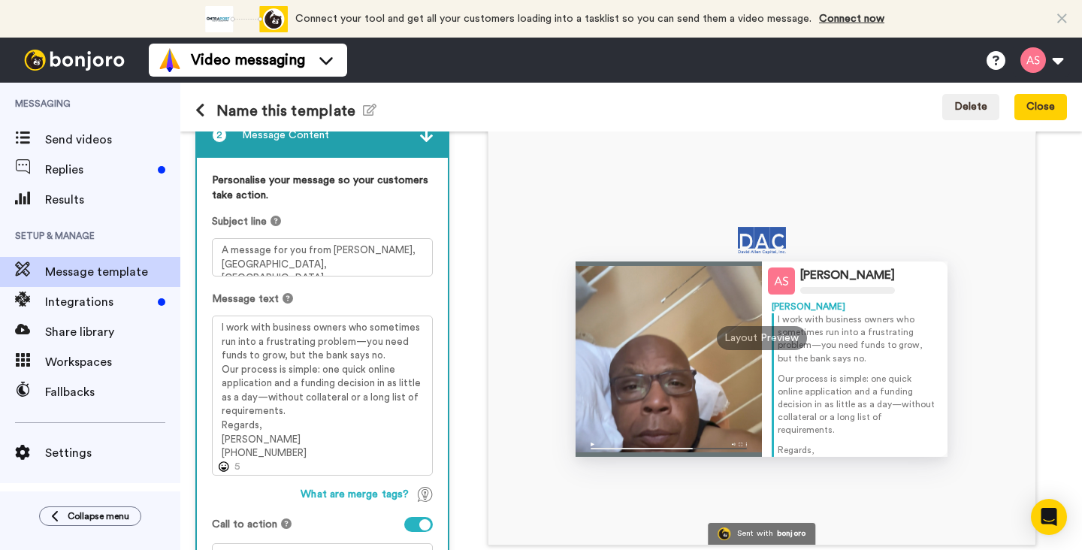
scroll to position [95, 0]
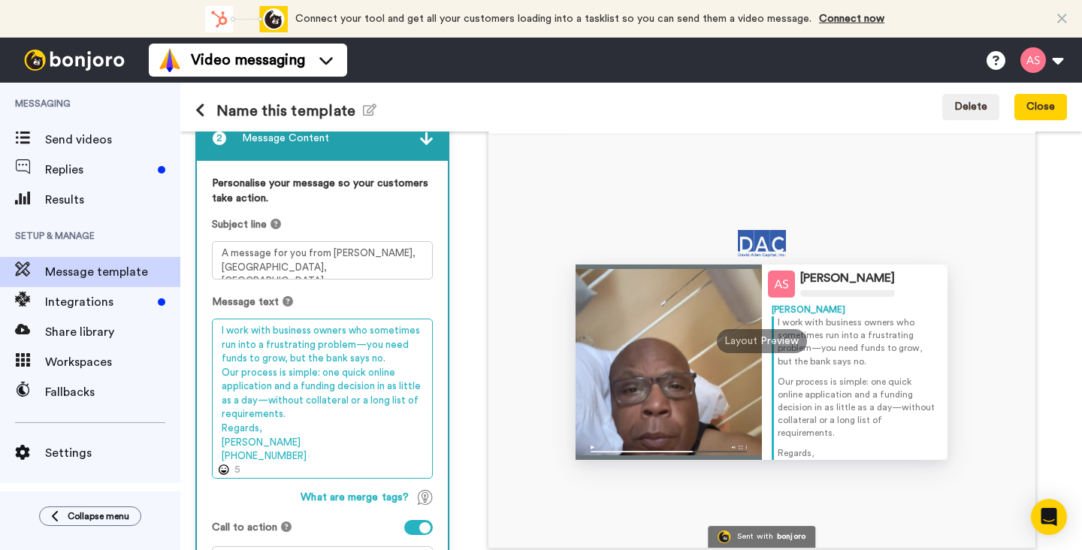
drag, startPoint x: 263, startPoint y: 432, endPoint x: 219, endPoint y: 430, distance: 43.6
click at [219, 430] on textarea "I work with business owners who sometimes run into a frustrating problem—you ne…" at bounding box center [322, 398] width 221 height 160
click at [279, 430] on textarea "I work with business owners who sometimes run into a frustrating problem—you ne…" at bounding box center [322, 398] width 221 height 160
drag, startPoint x: 282, startPoint y: 456, endPoint x: 213, endPoint y: 456, distance: 69.1
click at [213, 456] on textarea "I work with business owners who sometimes run into a frustrating problem—you ne…" at bounding box center [322, 398] width 221 height 160
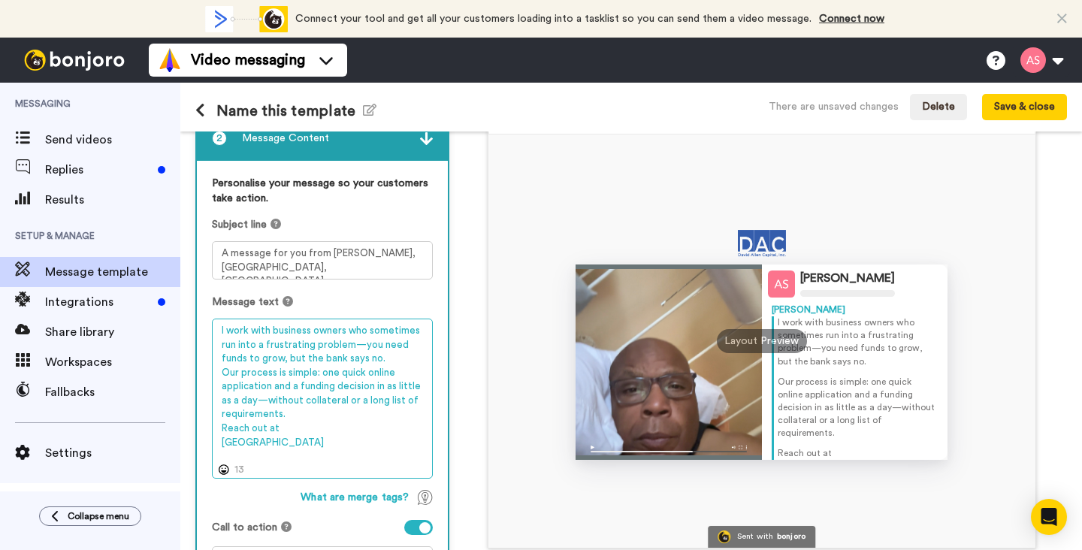
click at [286, 430] on textarea "I work with business owners who sometimes run into a frustrating problem—you ne…" at bounding box center [322, 398] width 221 height 160
paste textarea "716-222-9077"
drag, startPoint x: 250, startPoint y: 445, endPoint x: 211, endPoint y: 445, distance: 39.1
click at [211, 445] on div "Personalise your message so your customers take action. Subject line A message …" at bounding box center [322, 382] width 251 height 442
click at [276, 430] on textarea "I work with business owners who sometimes run into a frustrating problem—you ne…" at bounding box center [322, 398] width 221 height 160
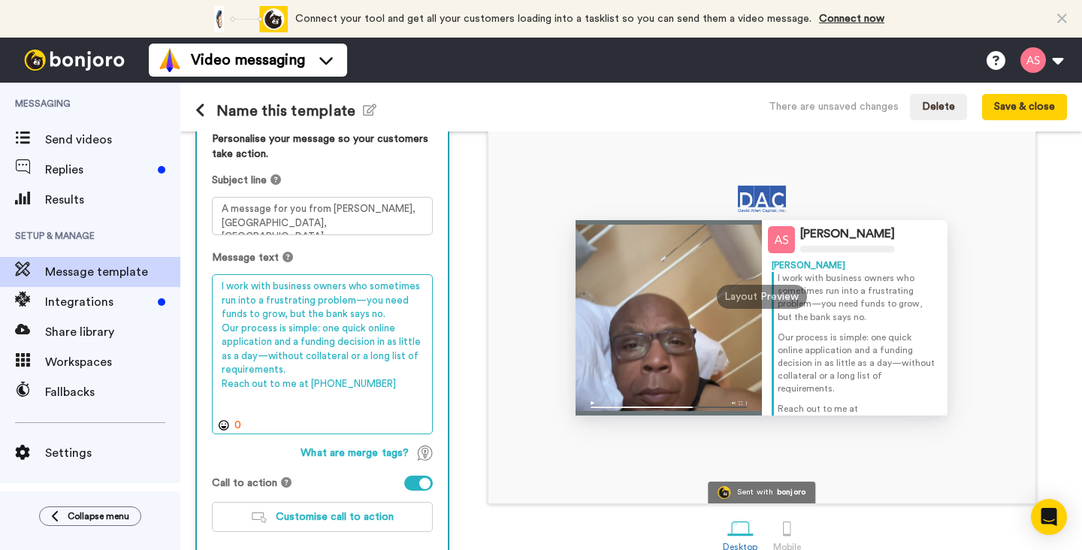
scroll to position [26, 0]
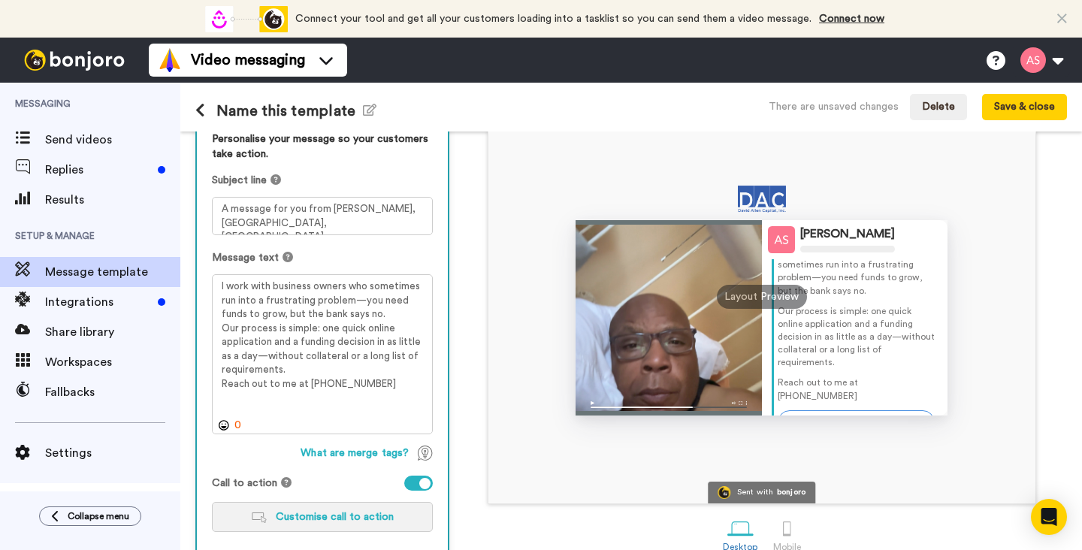
click at [341, 515] on span "Customise call to action" at bounding box center [335, 517] width 118 height 11
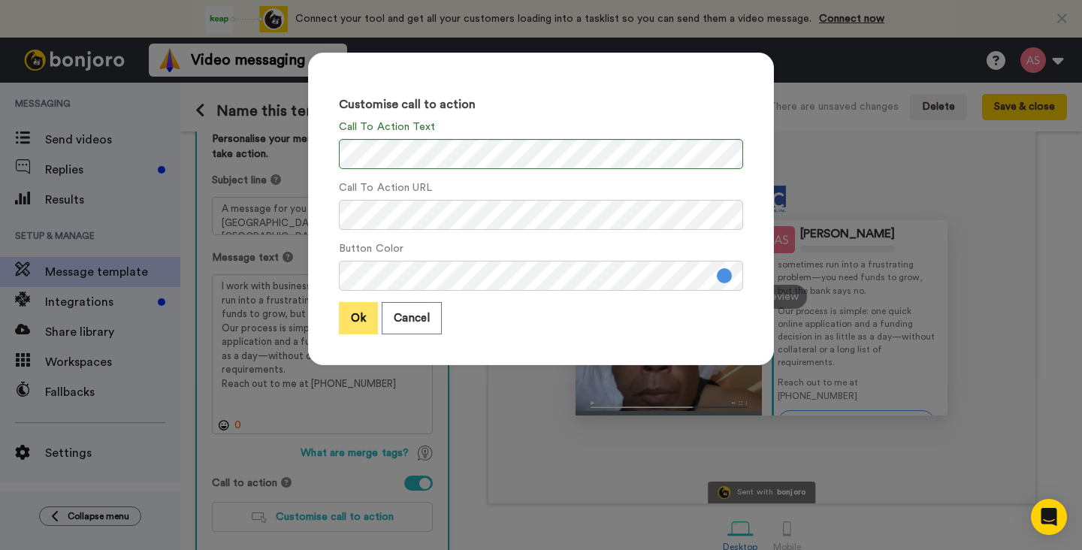
click at [358, 318] on button "Ok" at bounding box center [358, 318] width 39 height 32
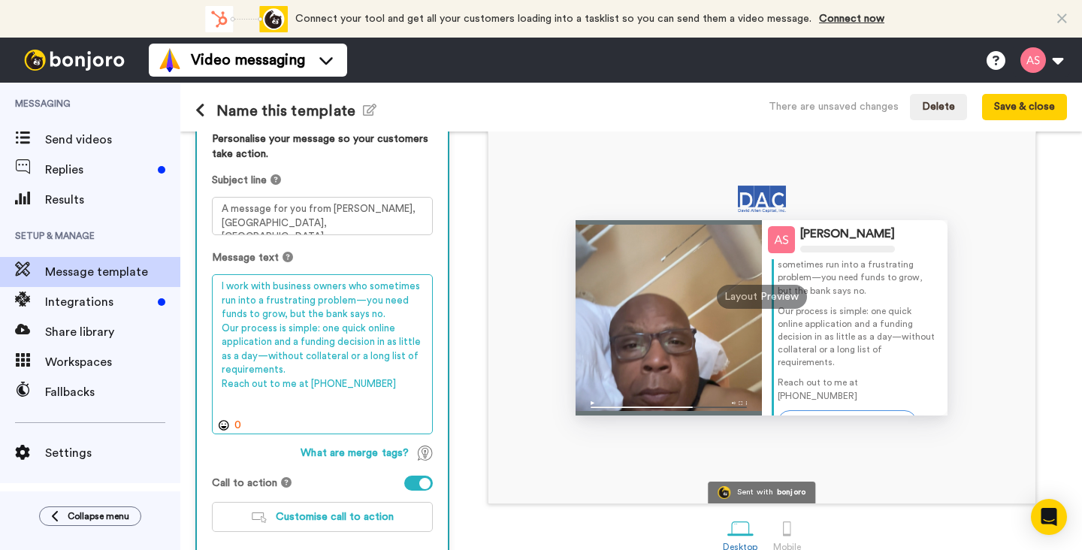
click at [251, 288] on textarea "I work with business owners who sometimes run into a frustrating problem—you ne…" at bounding box center [322, 354] width 221 height 160
click at [273, 287] on textarea "I know with business owners who sometimes run into a frustrating problem—you ne…" at bounding box center [322, 354] width 221 height 160
click at [368, 289] on textarea "I know that business owners who sometimes run into a frustrating problem—you ne…" at bounding box center [322, 354] width 221 height 160
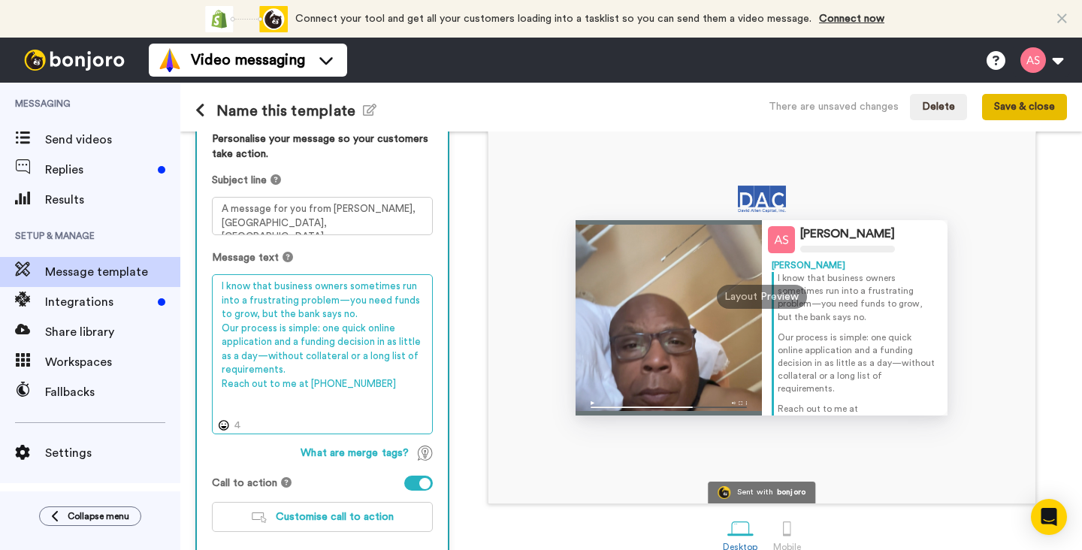
type textarea "I know that business owners sometimes run into a frustrating problem—you need f…"
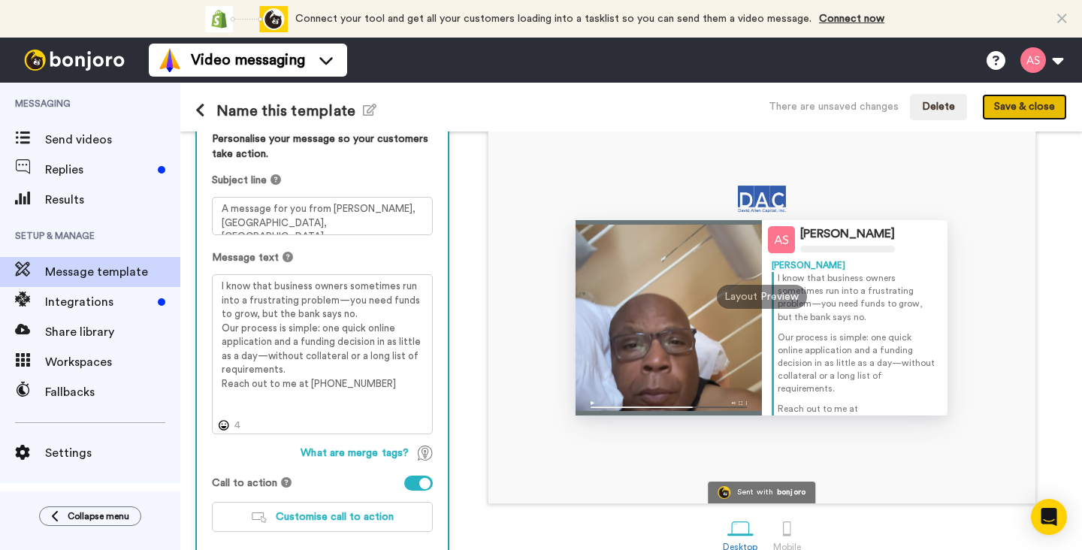
click at [1013, 106] on button "Save & close" at bounding box center [1024, 107] width 85 height 27
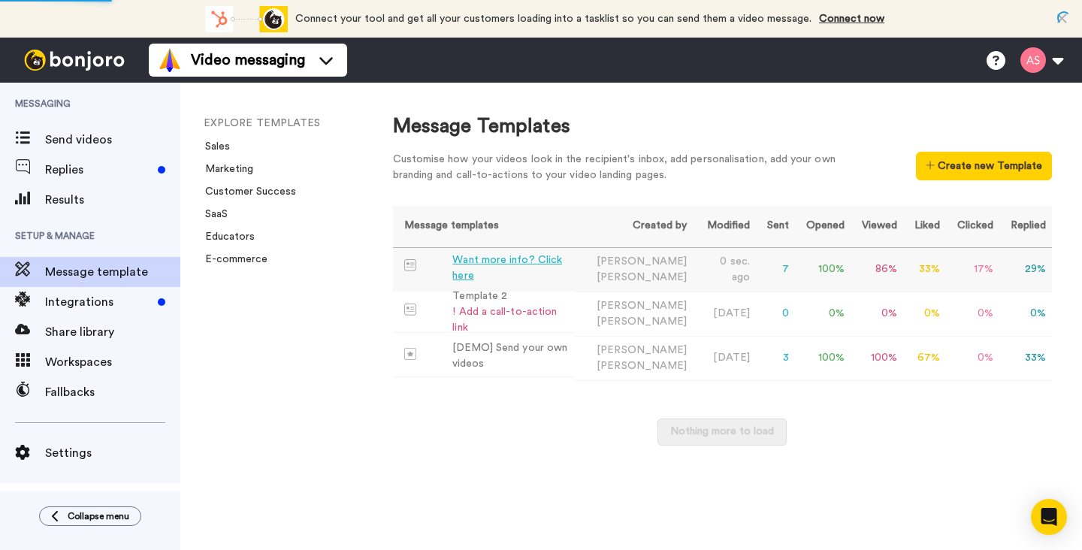
click at [538, 267] on div "Want more info? Click here" at bounding box center [510, 268] width 116 height 32
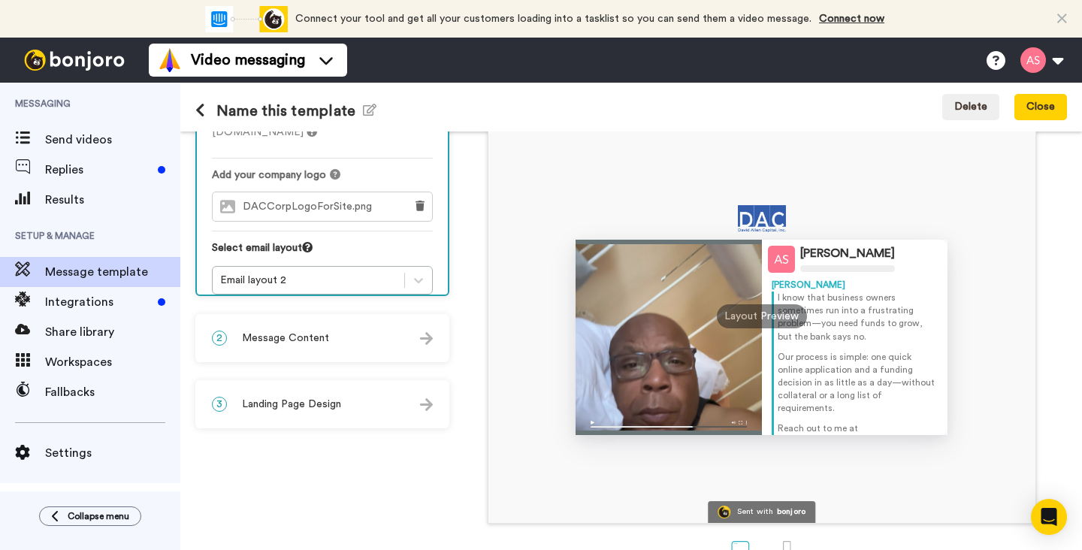
scroll to position [161, 0]
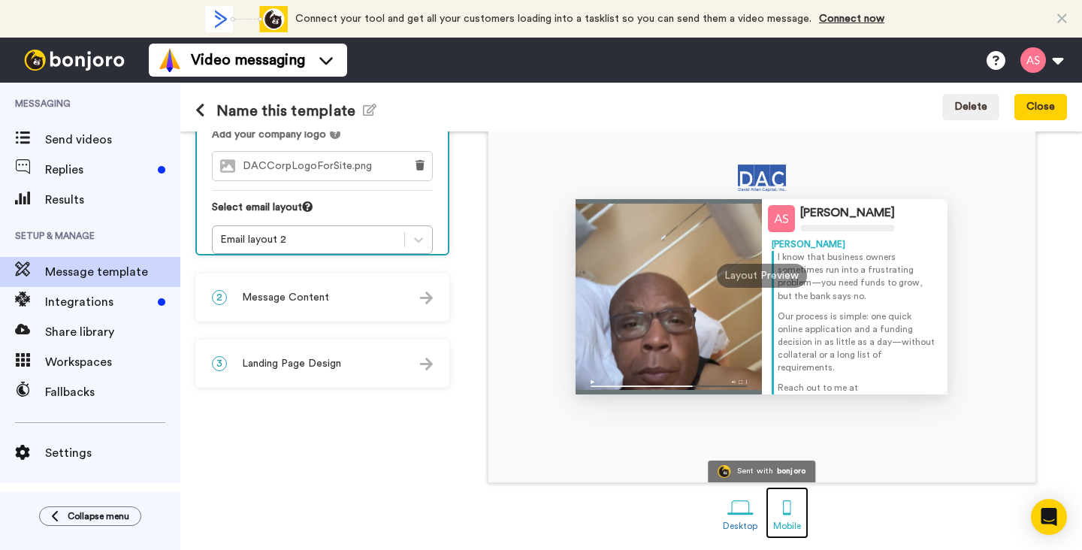
click at [786, 512] on div at bounding box center [787, 507] width 26 height 26
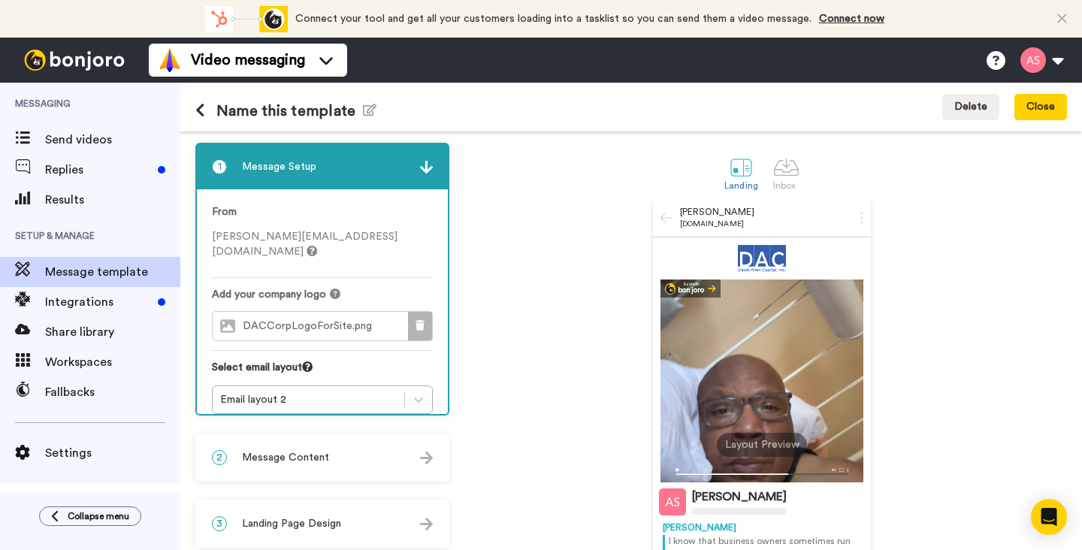
click at [423, 320] on icon at bounding box center [419, 325] width 9 height 11
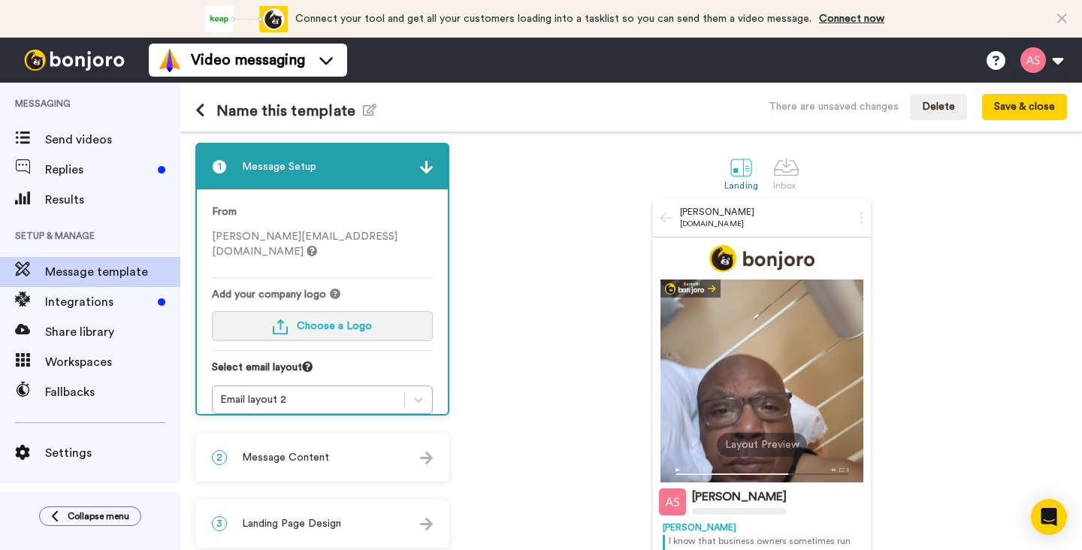
click at [361, 321] on span "Choose a Logo" at bounding box center [334, 326] width 75 height 11
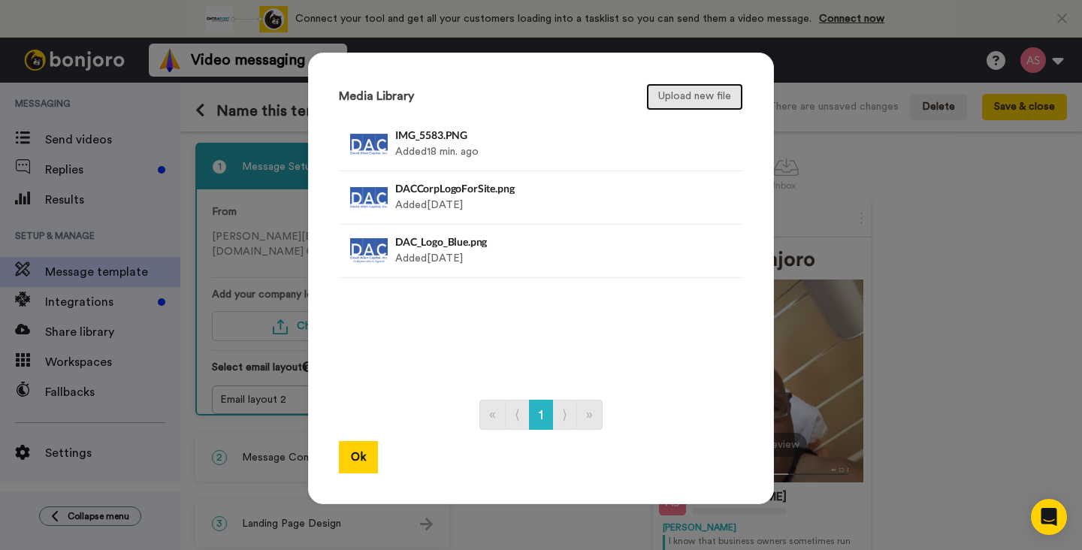
click at [681, 98] on button "Upload new file" at bounding box center [694, 96] width 97 height 27
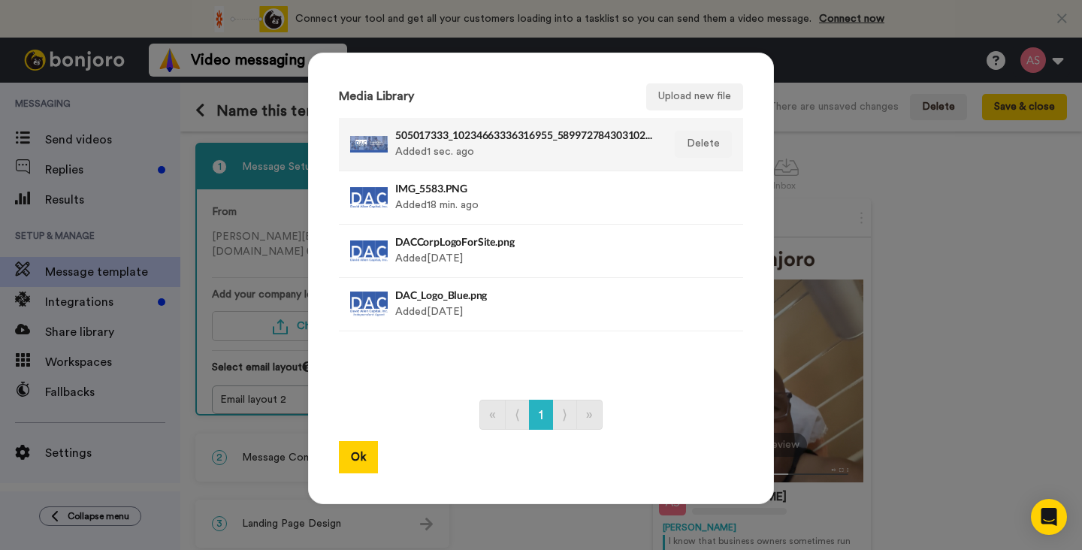
click at [366, 146] on div at bounding box center [369, 144] width 38 height 38
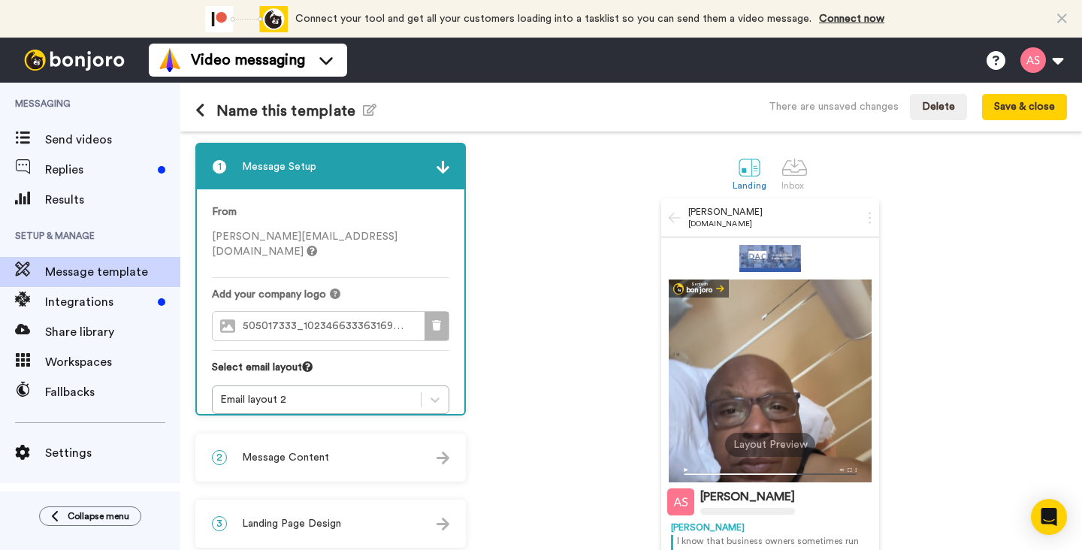
click at [438, 320] on icon at bounding box center [436, 325] width 9 height 11
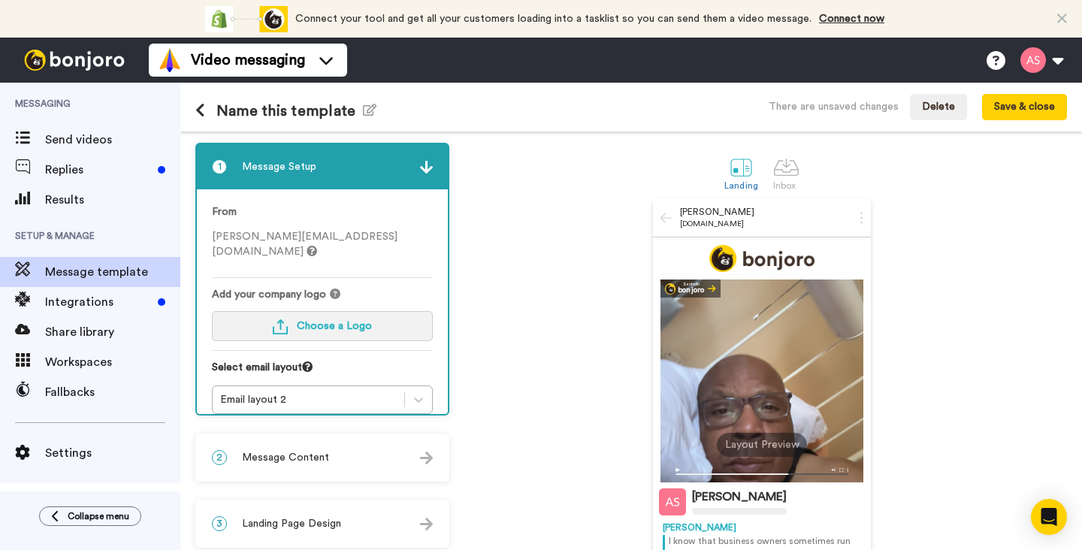
click at [377, 311] on button "Choose a Logo" at bounding box center [322, 326] width 221 height 30
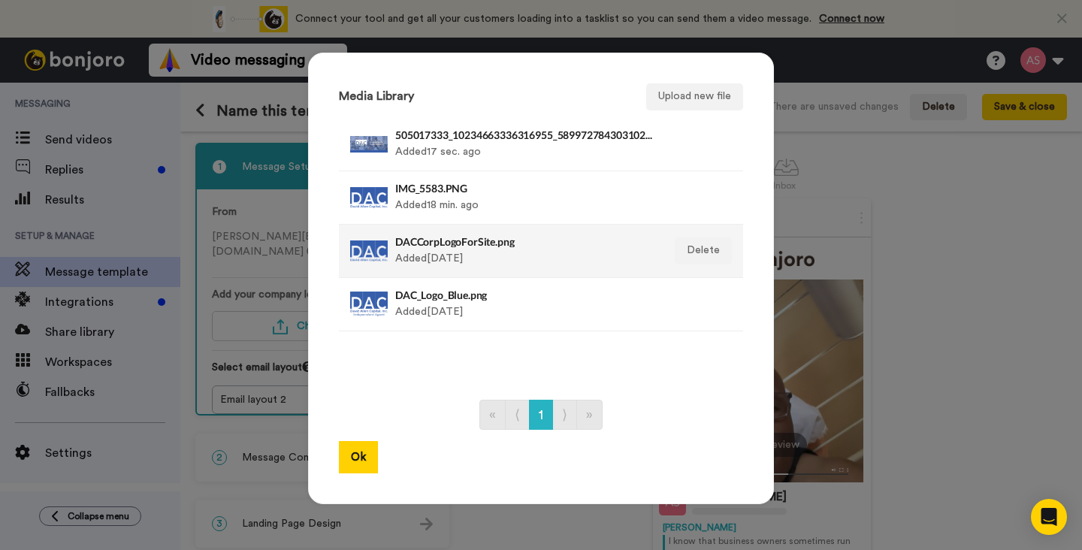
click at [435, 246] on h4 "DACCorpLogoForSite.png" at bounding box center [524, 241] width 259 height 11
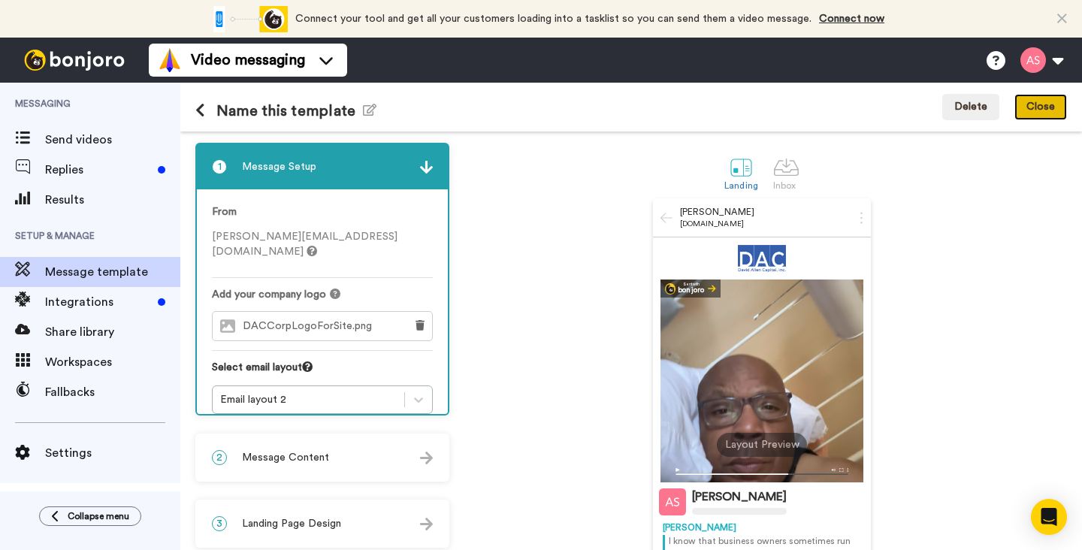
click at [1041, 112] on button "Close" at bounding box center [1040, 107] width 53 height 27
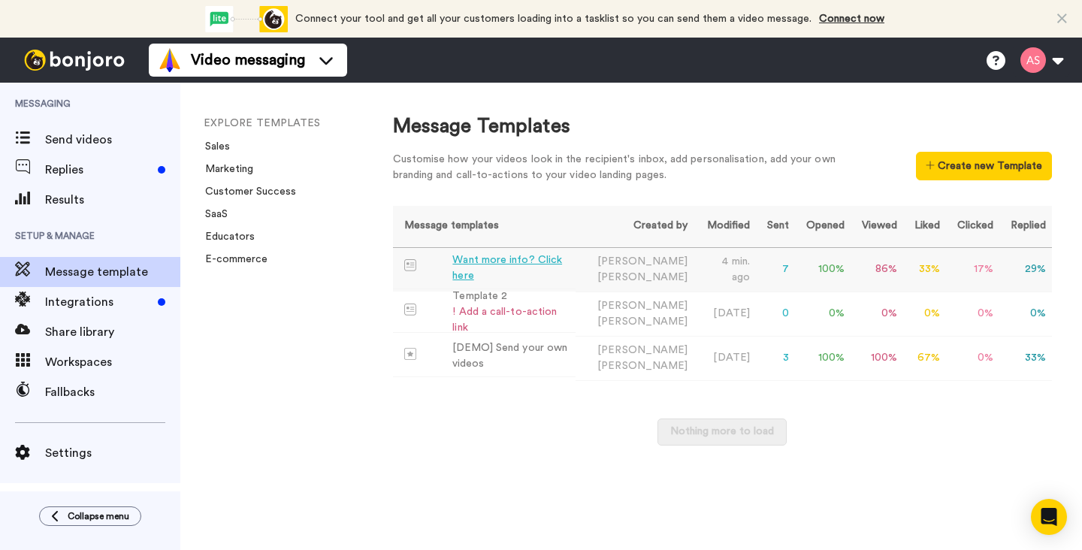
click at [516, 264] on div "Want more info? Click here" at bounding box center [510, 268] width 116 height 32
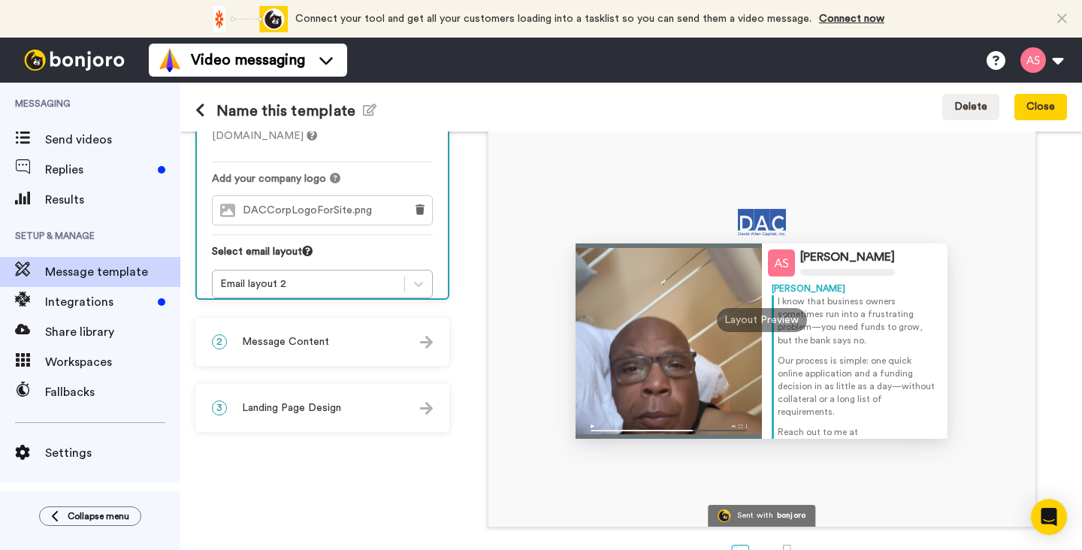
scroll to position [119, 0]
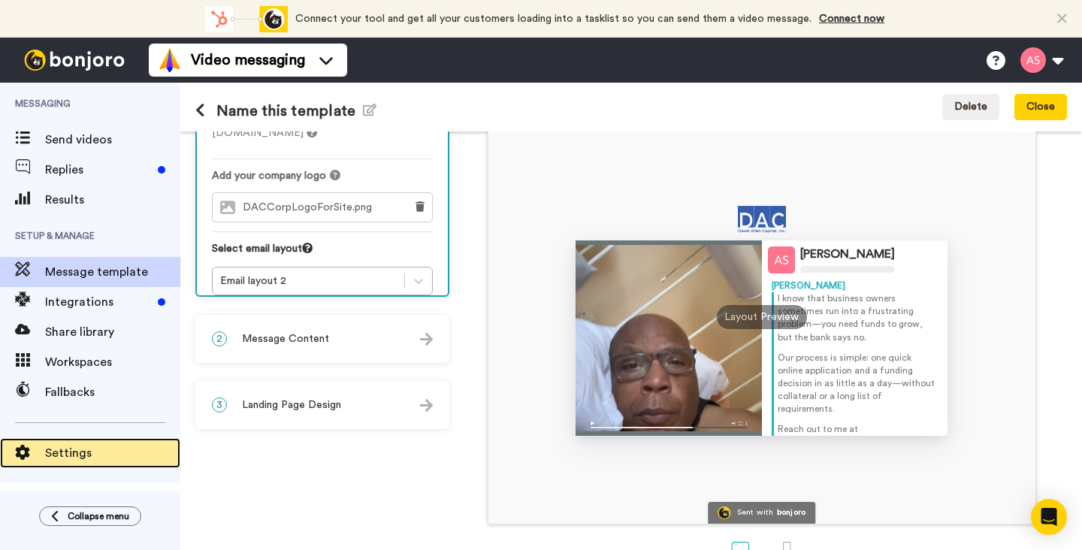
click at [86, 451] on span "Settings" at bounding box center [112, 453] width 135 height 18
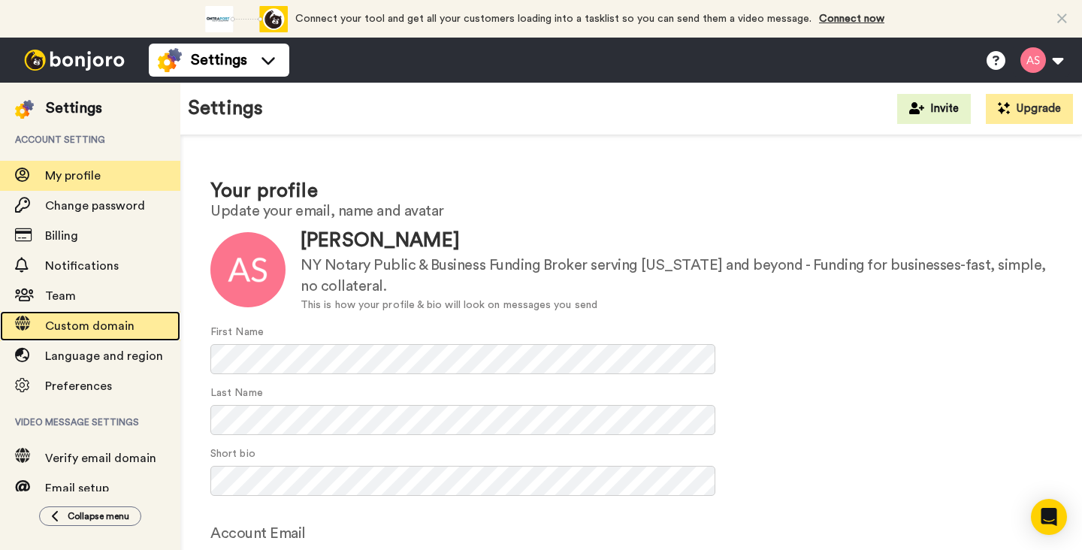
click at [98, 327] on span "Custom domain" at bounding box center [89, 326] width 89 height 12
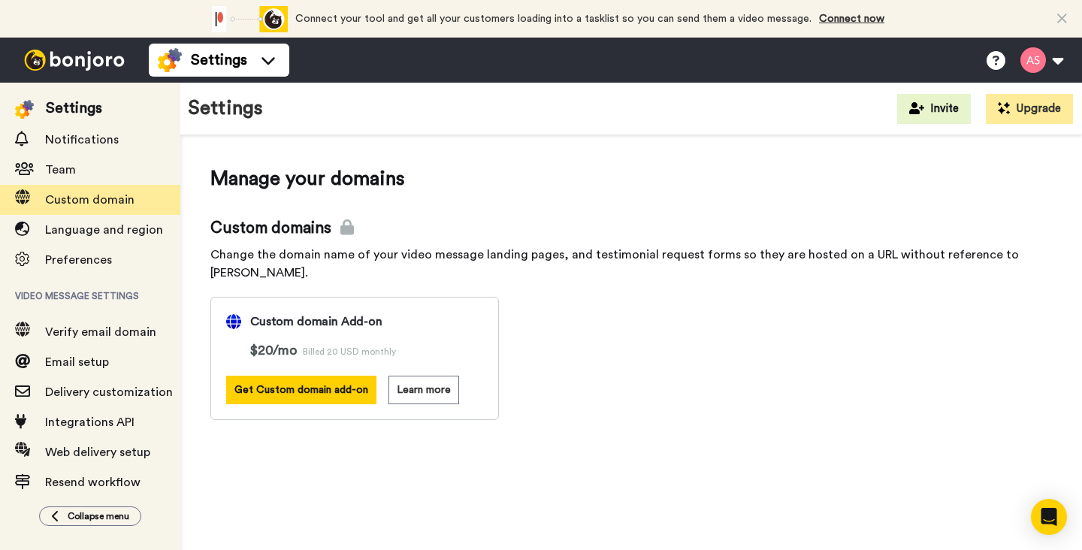
scroll to position [131, 0]
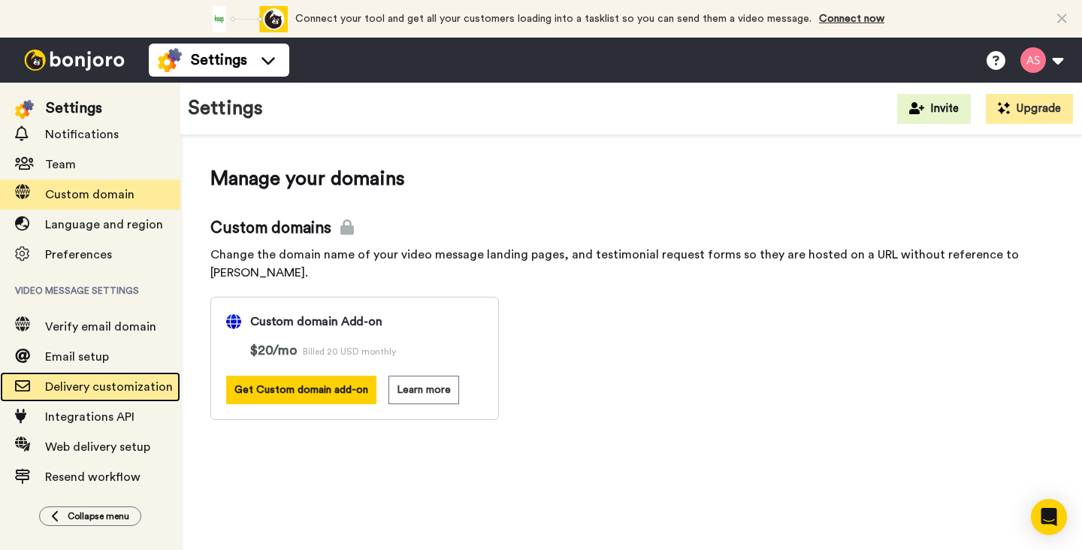
click at [122, 387] on span "Delivery customization" at bounding box center [109, 387] width 128 height 12
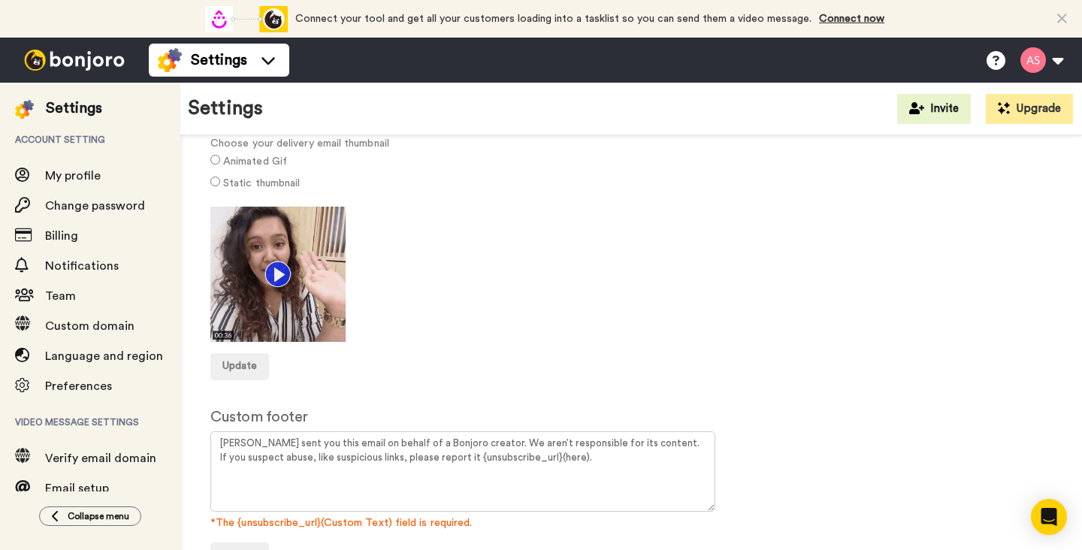
scroll to position [123, 0]
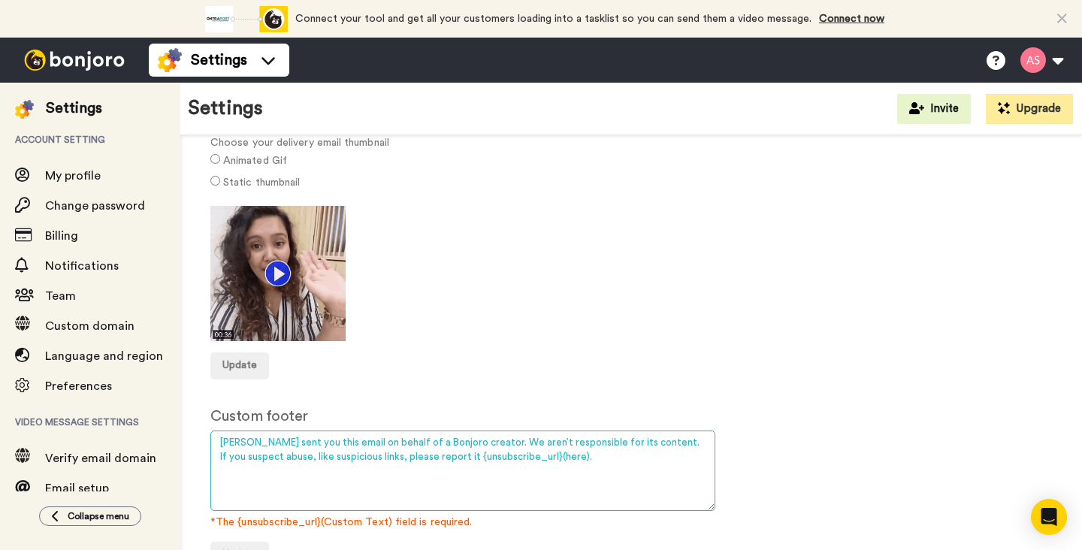
drag, startPoint x: 636, startPoint y: 441, endPoint x: 229, endPoint y: 427, distance: 407.3
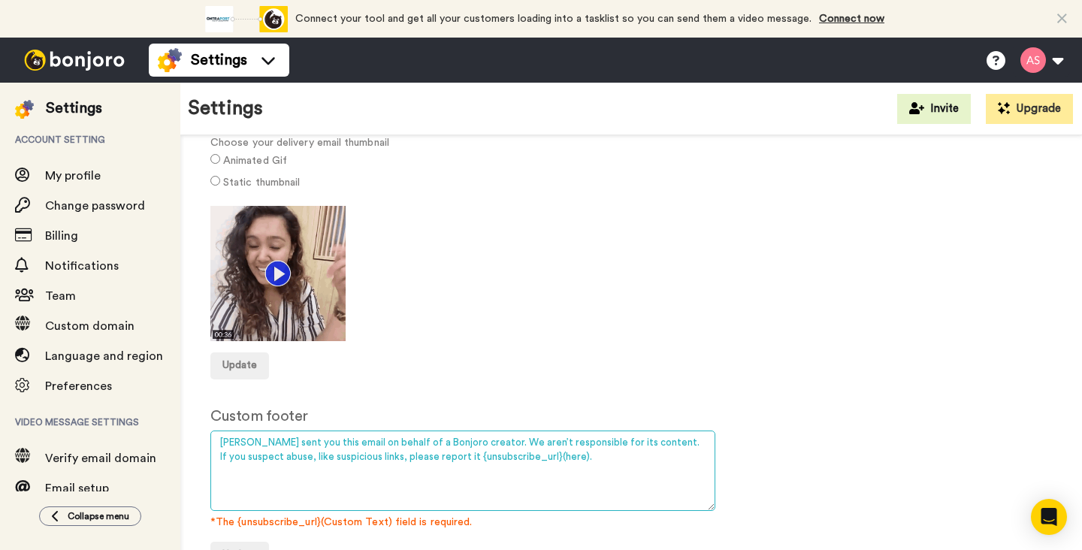
click at [229, 427] on form "Custom footer Bonjoro sent you this email on behalf of a Bonjoro creator. We ar…" at bounding box center [630, 487] width 841 height 163
type textarea "[PERSON_NAME] is an Independent Broker with [PERSON_NAME] Capital. If you suspe…"
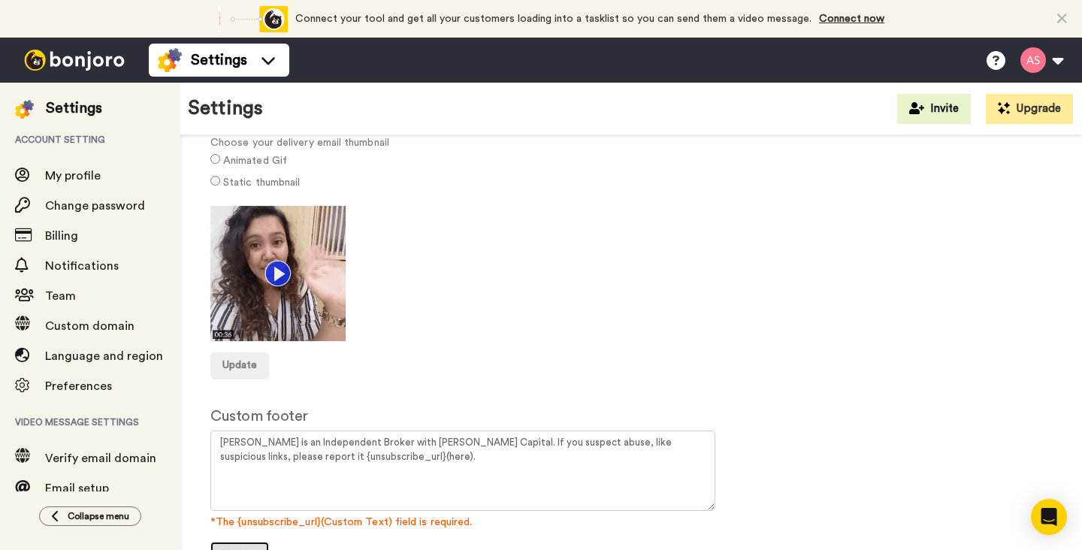
click at [258, 545] on button "Update" at bounding box center [239, 555] width 59 height 27
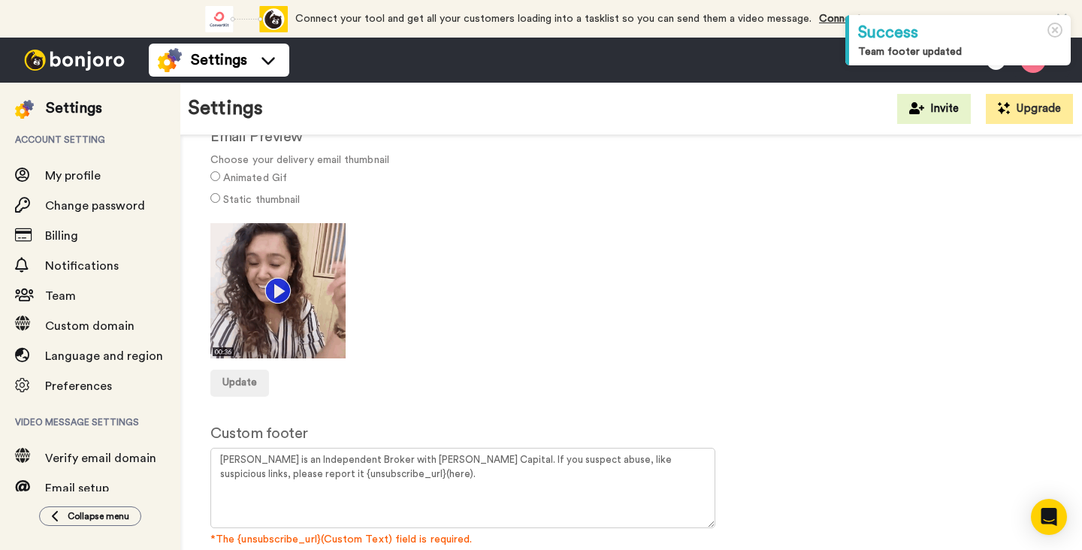
scroll to position [123, 0]
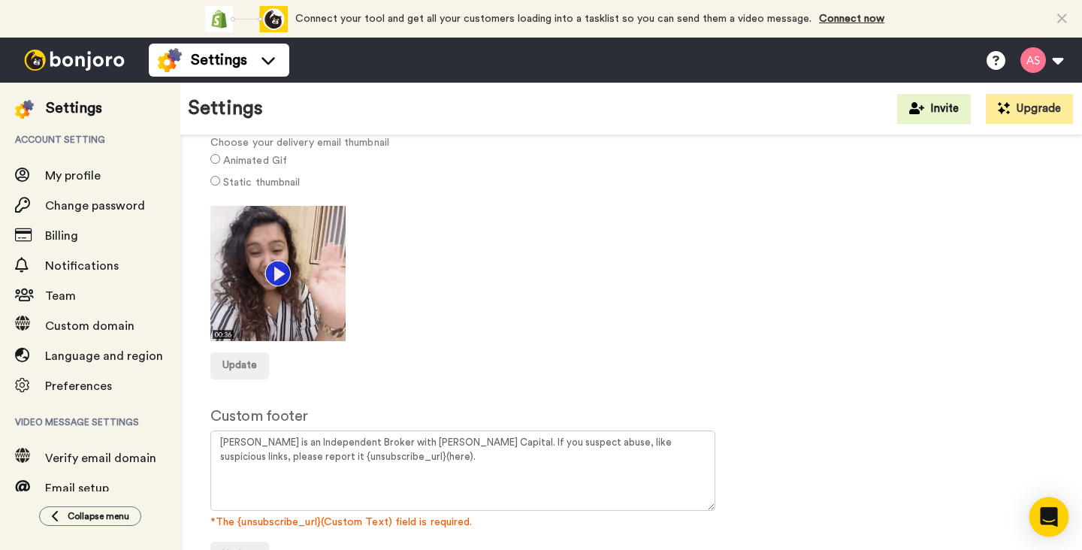
click at [1048, 522] on icon "Open Intercom Messenger" at bounding box center [1048, 517] width 17 height 20
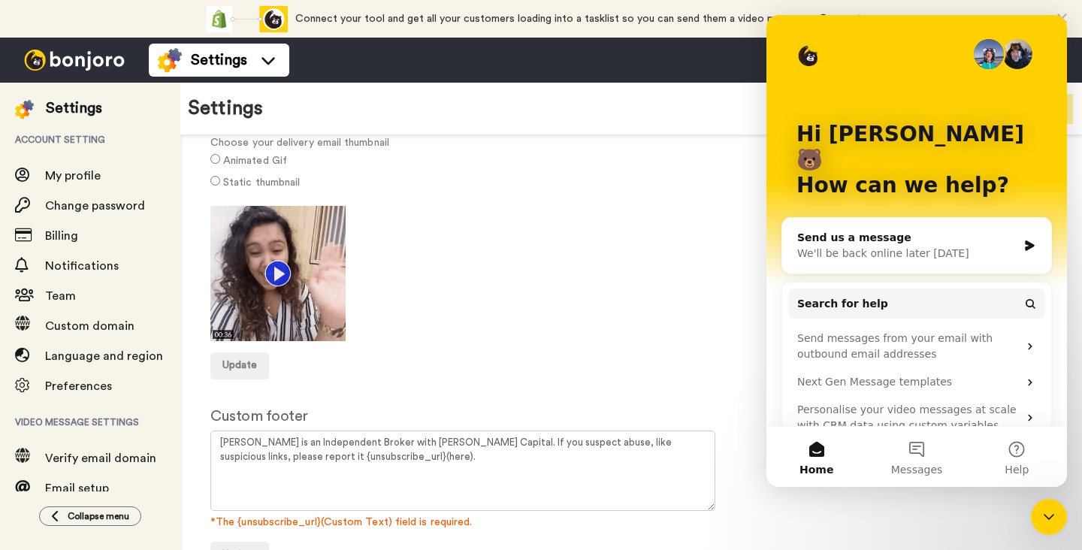
scroll to position [0, 0]
click at [752, 109] on div "Settings Invite Upgrade" at bounding box center [630, 109] width 901 height 53
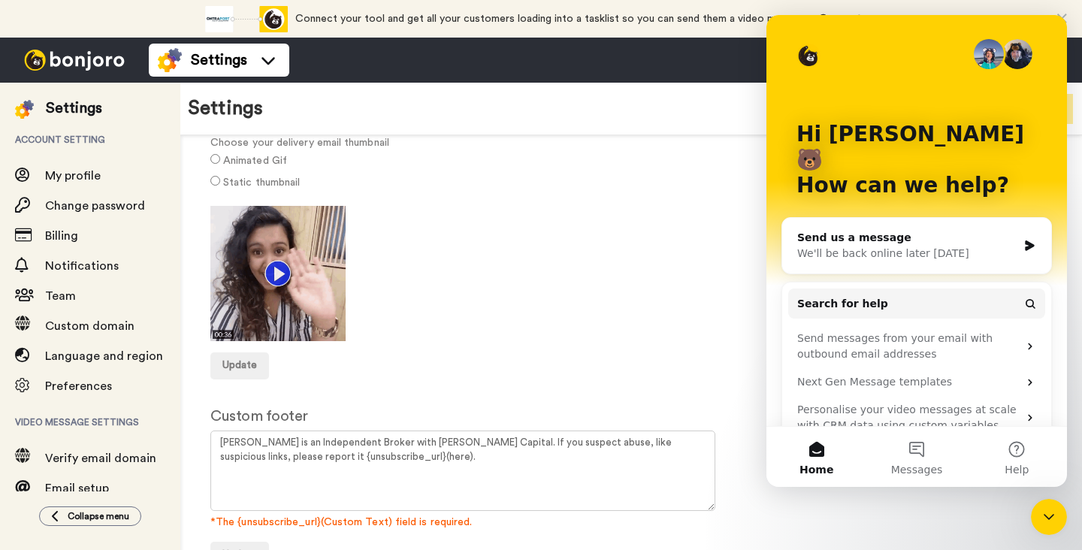
click at [1047, 518] on icon "Close Intercom Messenger" at bounding box center [1048, 517] width 11 height 6
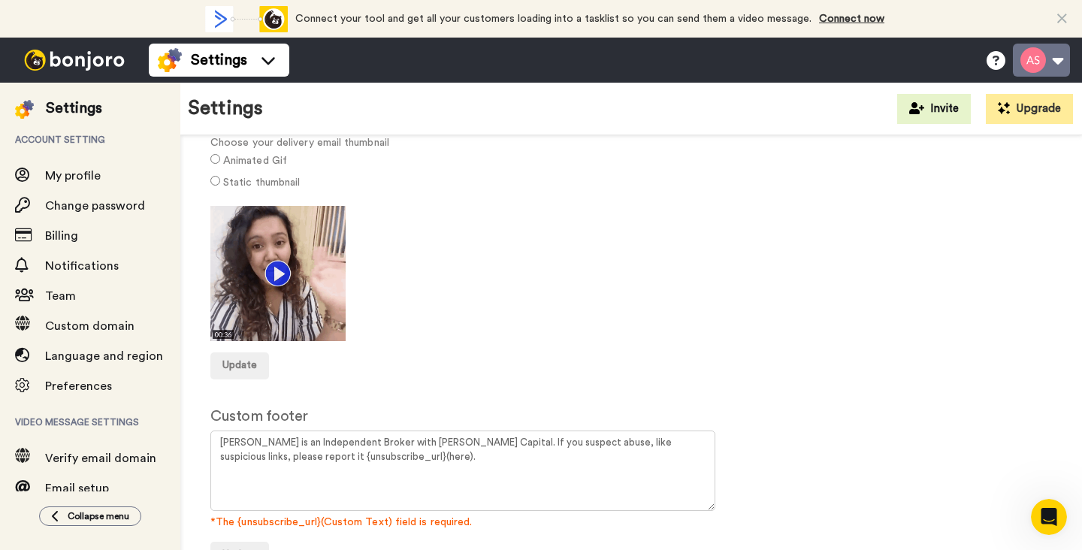
click at [1032, 59] on button at bounding box center [1041, 60] width 57 height 33
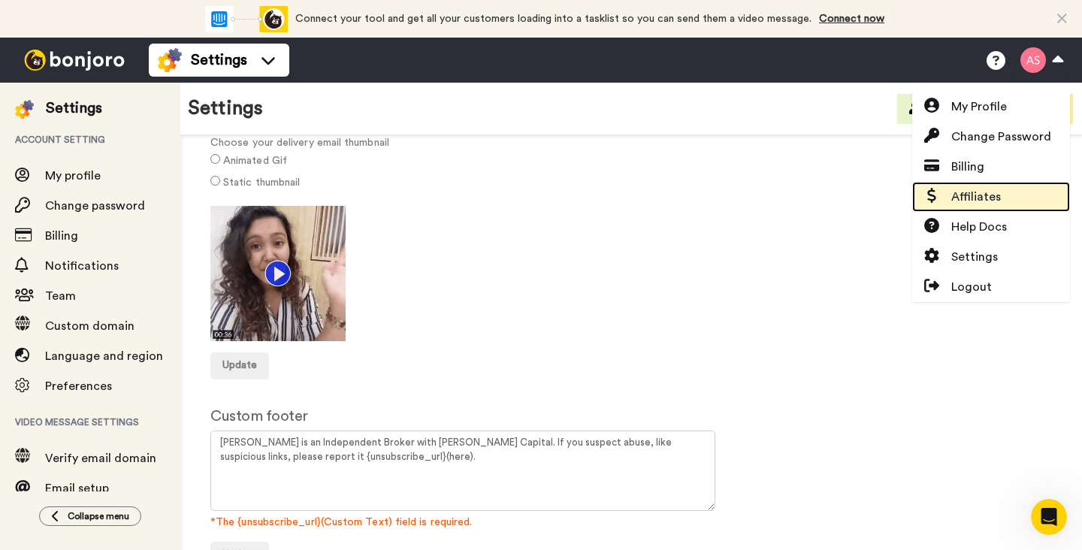
click at [1003, 193] on link "Affiliates" at bounding box center [991, 197] width 158 height 30
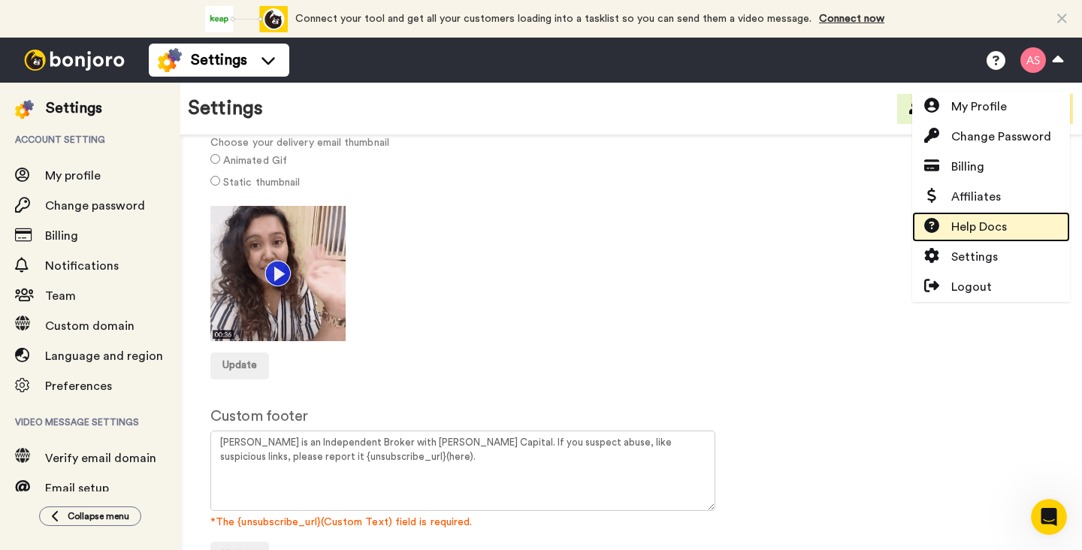
click at [972, 222] on span "Help Docs" at bounding box center [979, 227] width 56 height 18
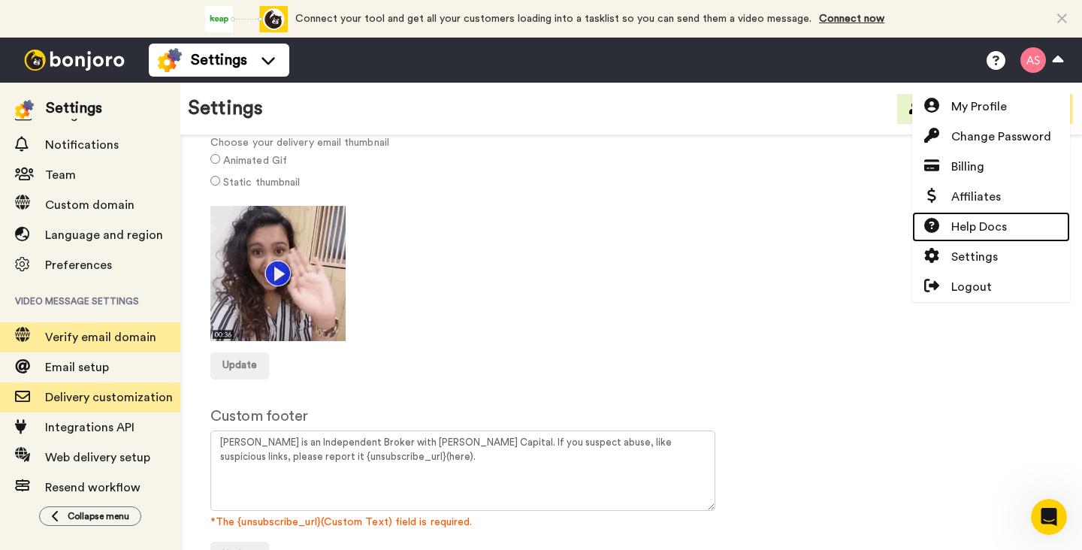
scroll to position [144, 0]
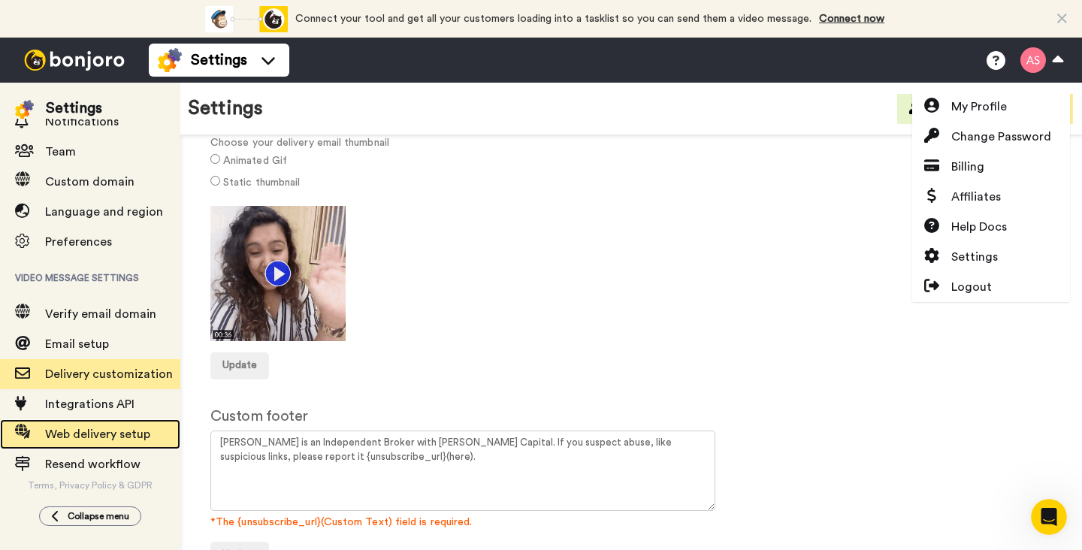
click at [95, 430] on span "Web delivery setup" at bounding box center [97, 434] width 105 height 12
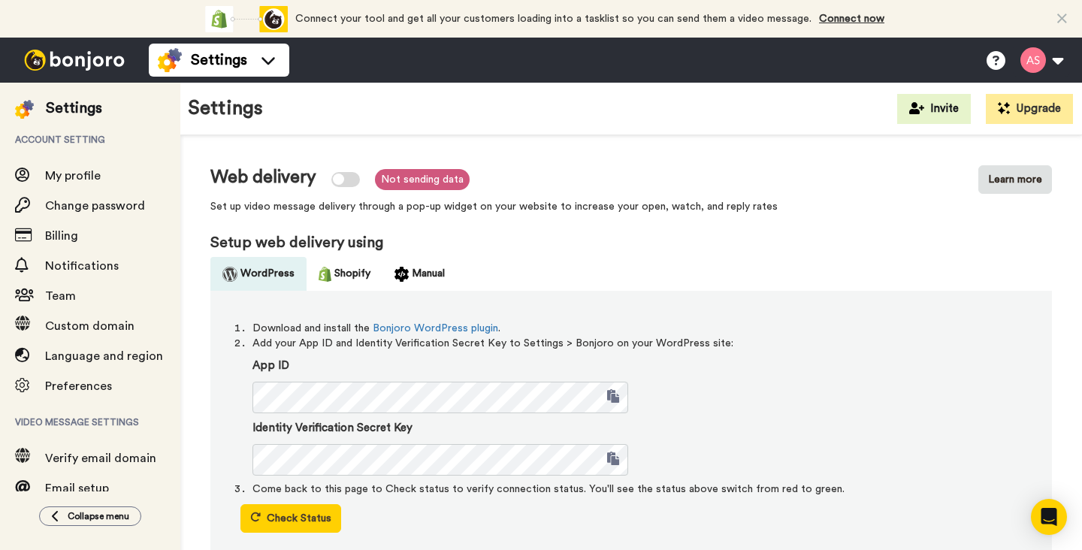
click at [345, 177] on div at bounding box center [345, 179] width 29 height 15
click at [1016, 181] on button "Learn more" at bounding box center [1015, 179] width 74 height 29
click at [354, 182] on div at bounding box center [351, 179] width 11 height 11
click at [418, 273] on button "Manual" at bounding box center [419, 274] width 74 height 34
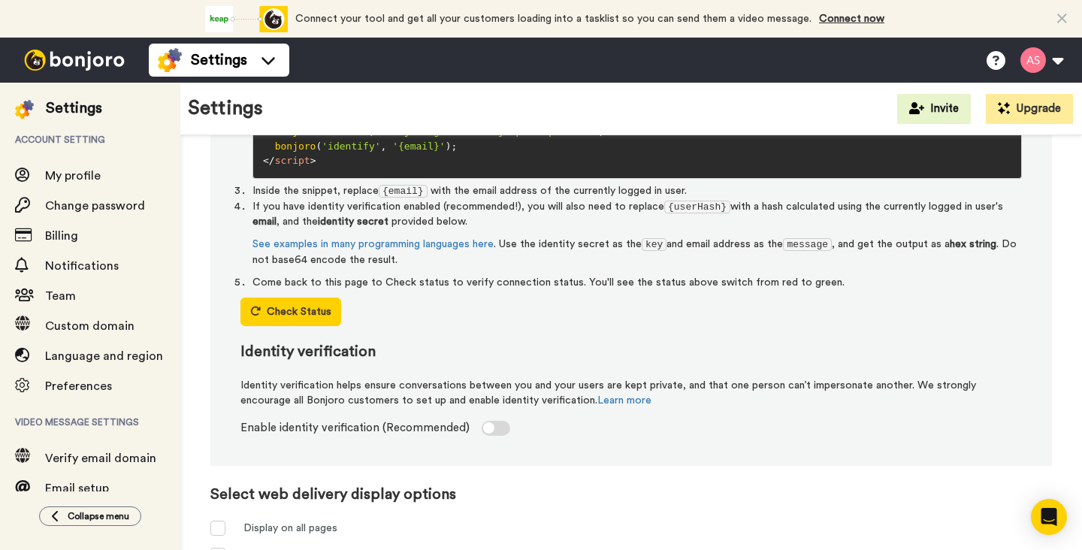
scroll to position [369, 0]
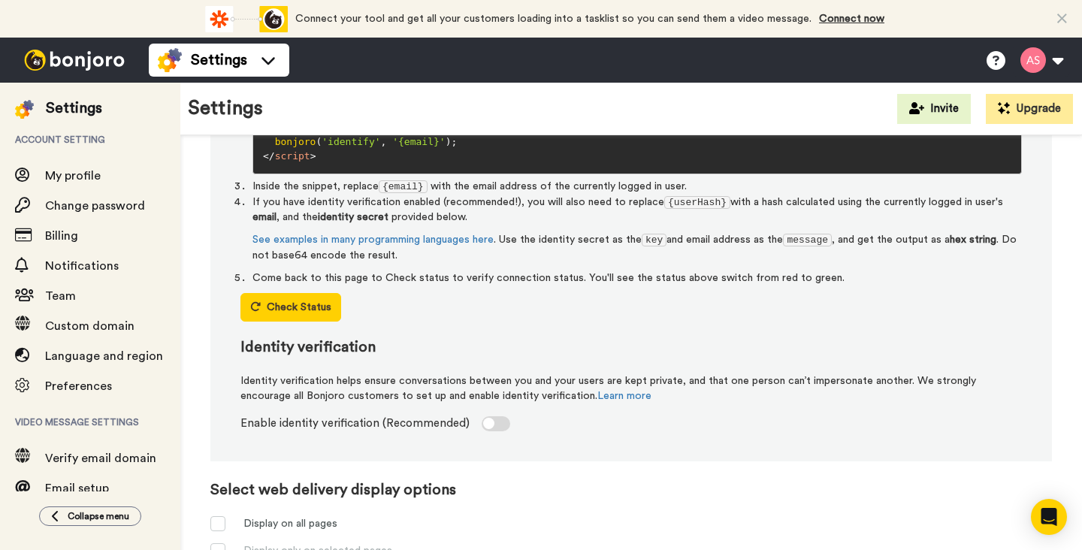
click at [484, 425] on div at bounding box center [488, 423] width 11 height 11
click at [497, 423] on div at bounding box center [502, 423] width 11 height 11
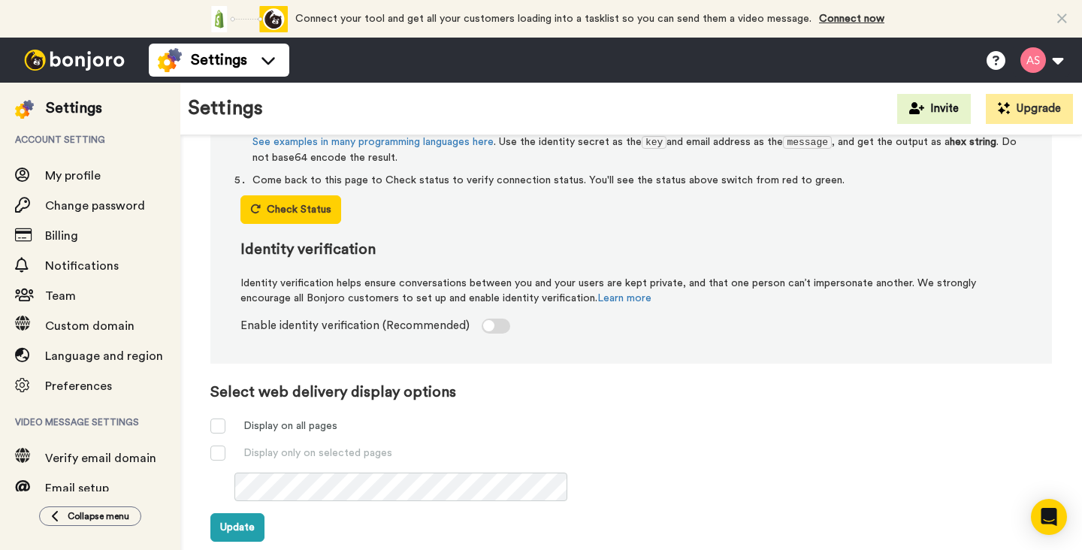
scroll to position [460, 0]
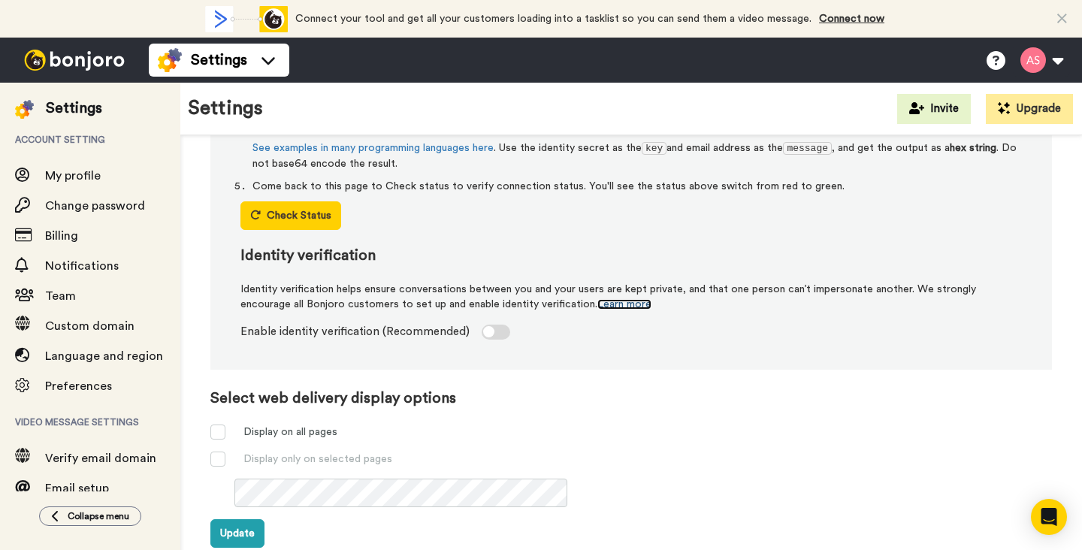
click at [597, 305] on link "Learn more" at bounding box center [624, 304] width 54 height 11
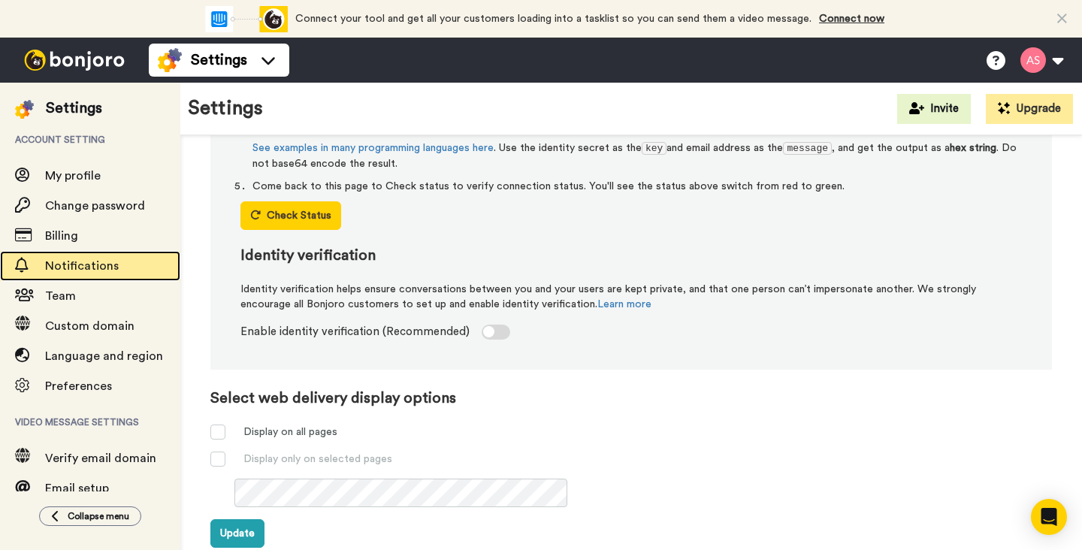
click at [104, 272] on span "Notifications" at bounding box center [82, 266] width 74 height 12
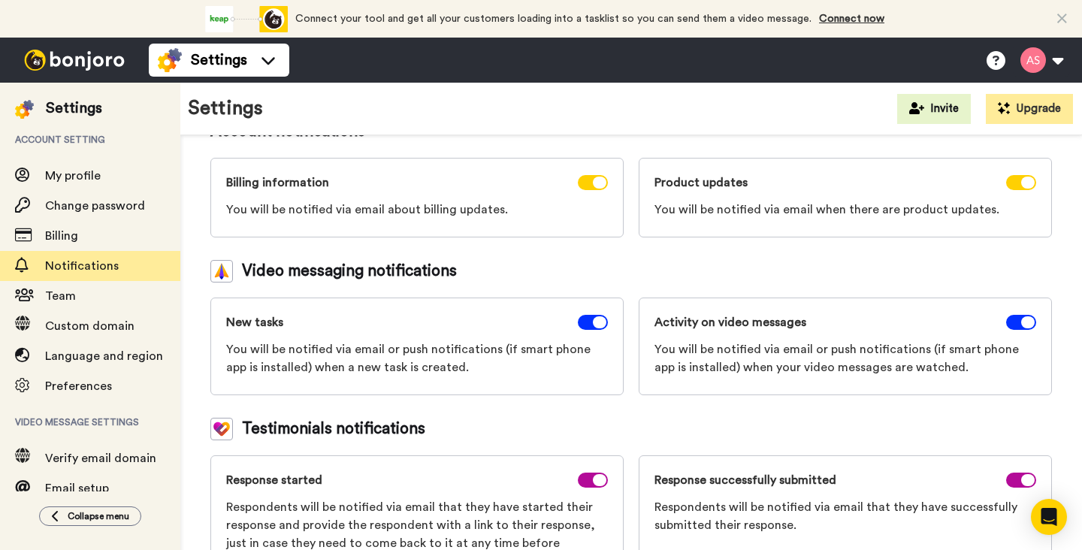
scroll to position [135, 0]
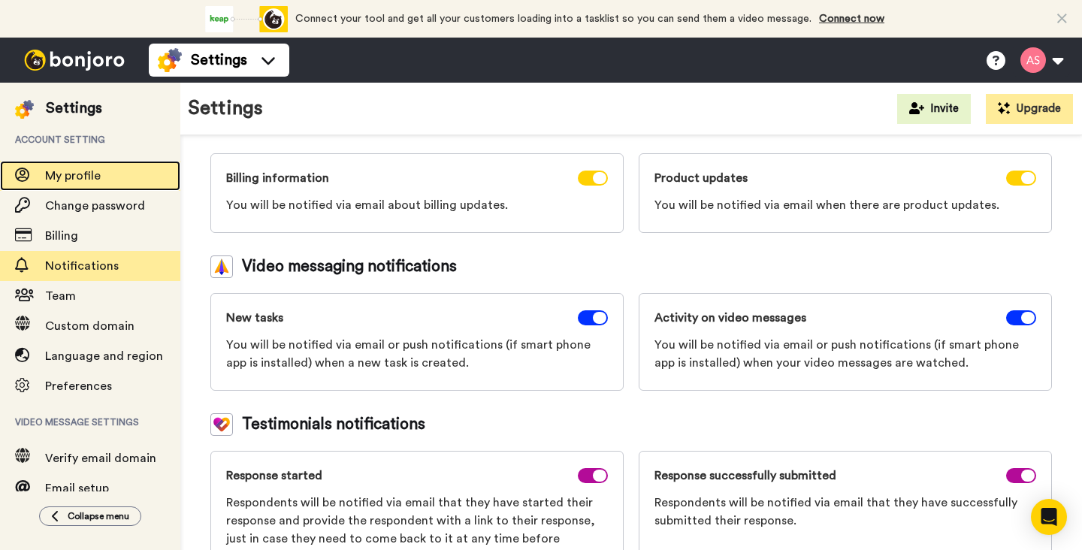
click at [89, 182] on span "My profile" at bounding box center [73, 176] width 56 height 12
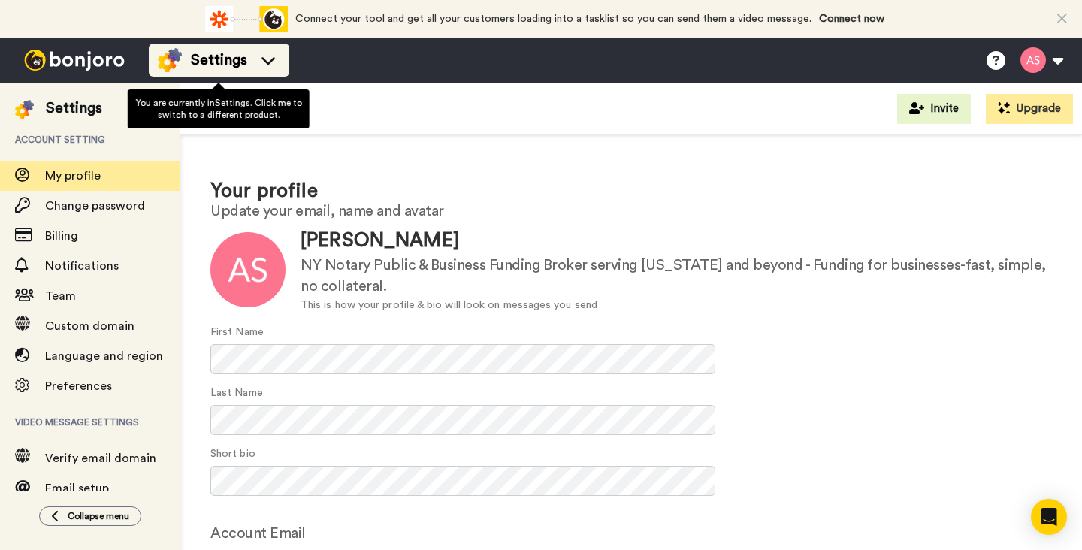
click at [267, 62] on icon at bounding box center [268, 61] width 14 height 8
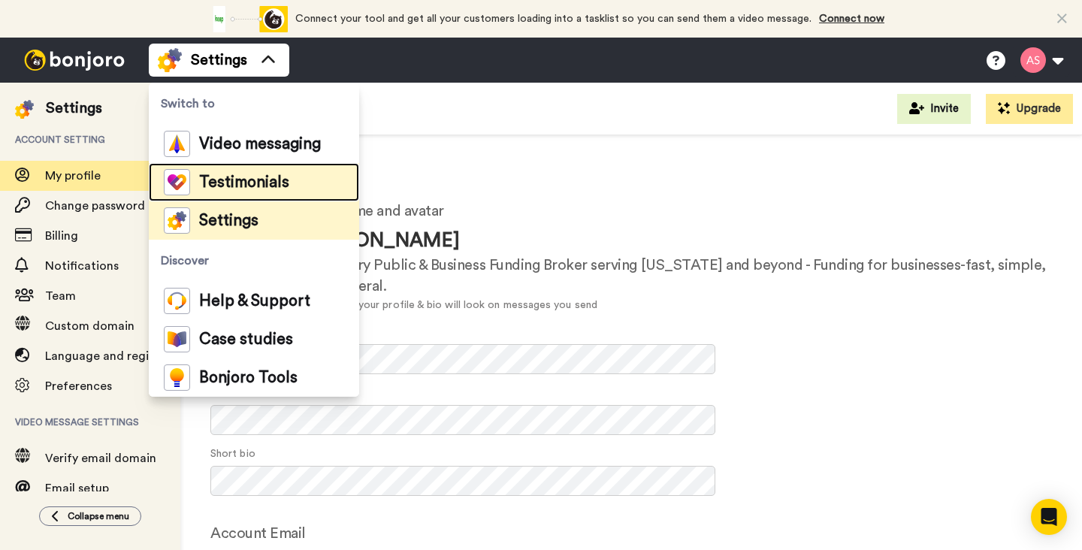
click at [255, 181] on span "Testimonials" at bounding box center [244, 182] width 90 height 15
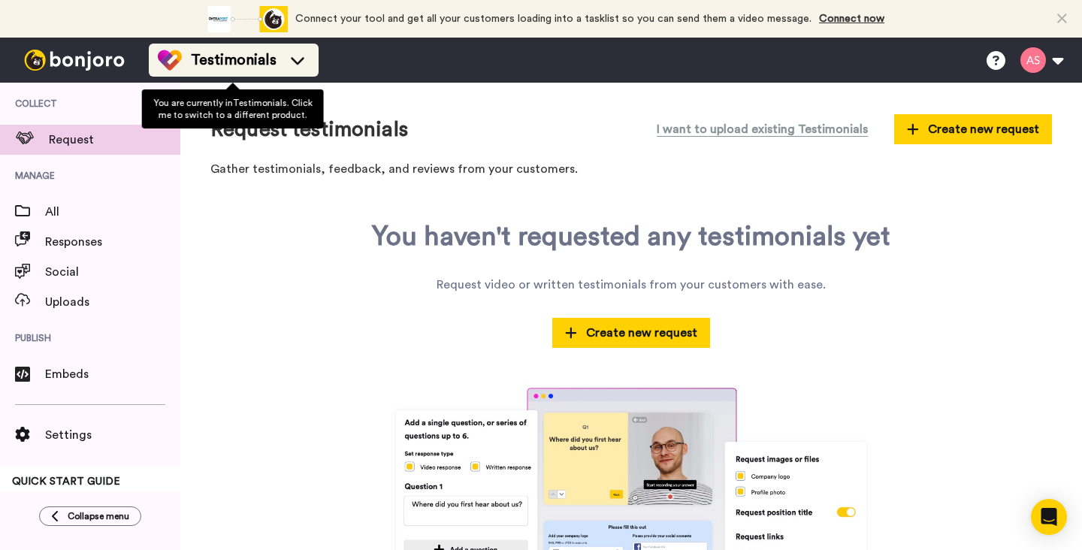
click at [295, 59] on icon at bounding box center [297, 60] width 24 height 15
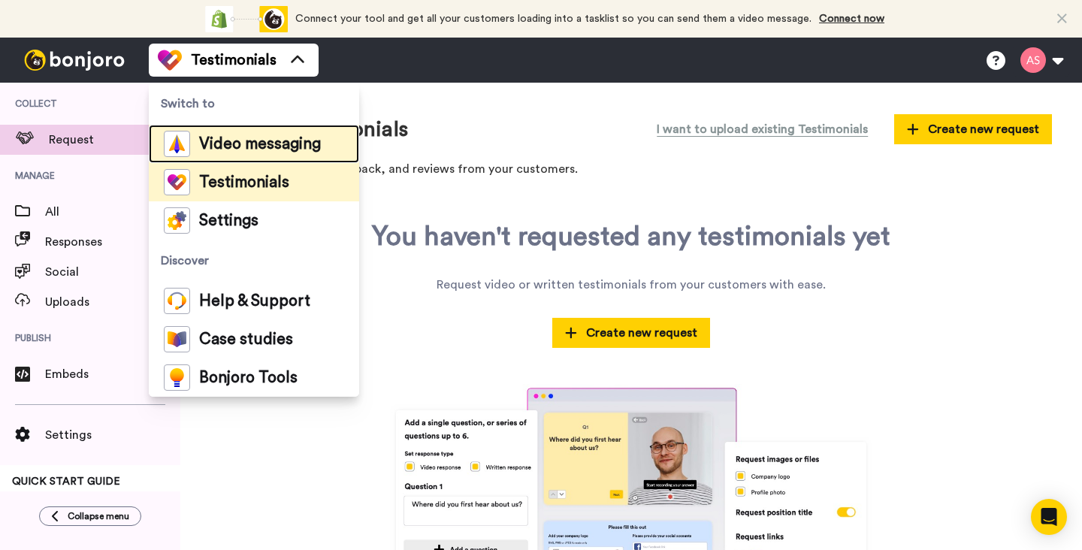
click at [282, 137] on span "Video messaging" at bounding box center [260, 144] width 122 height 15
